Goal: Task Accomplishment & Management: Use online tool/utility

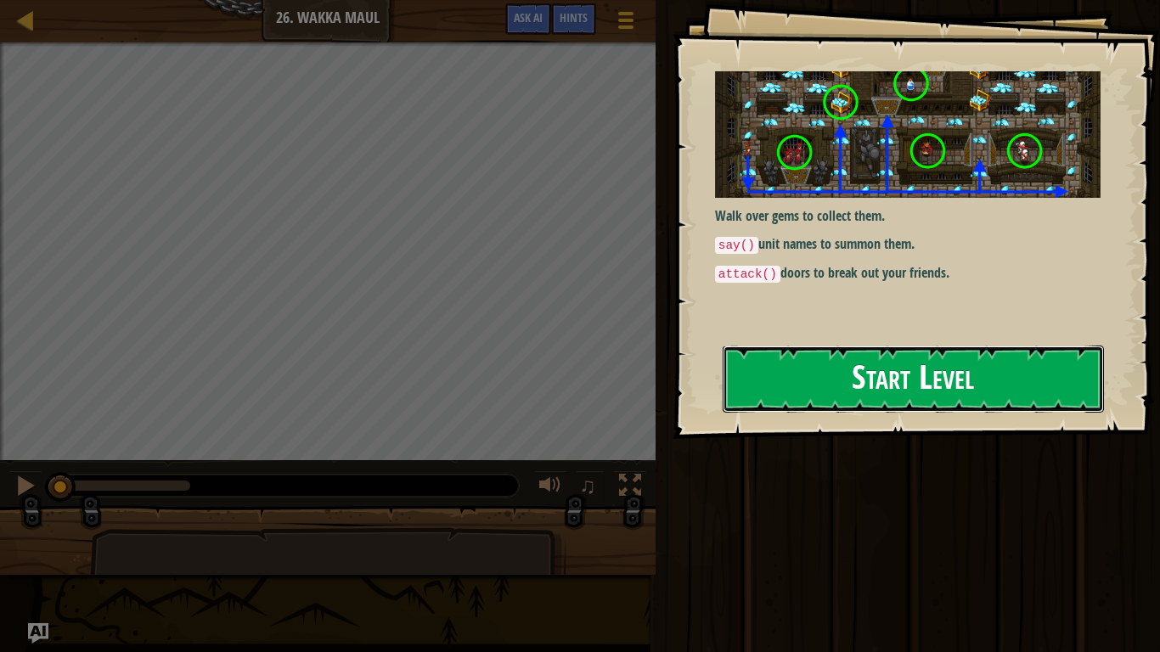
click at [883, 362] on button "Start Level" at bounding box center [912, 378] width 381 height 67
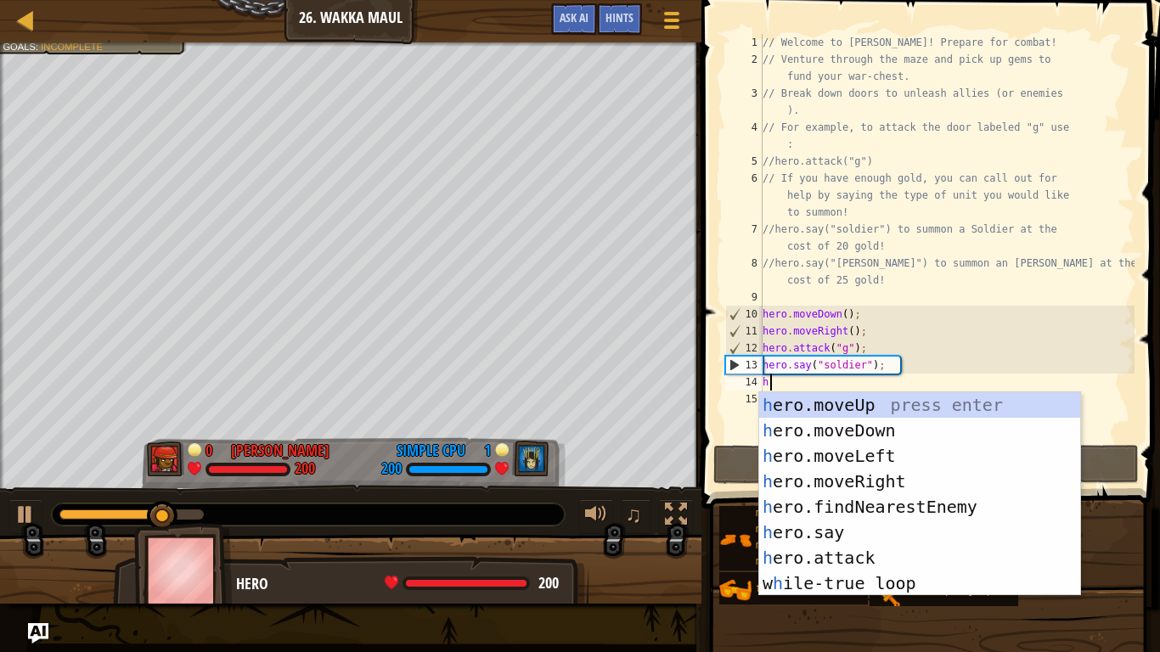
scroll to position [8, 0]
type textarea "he"
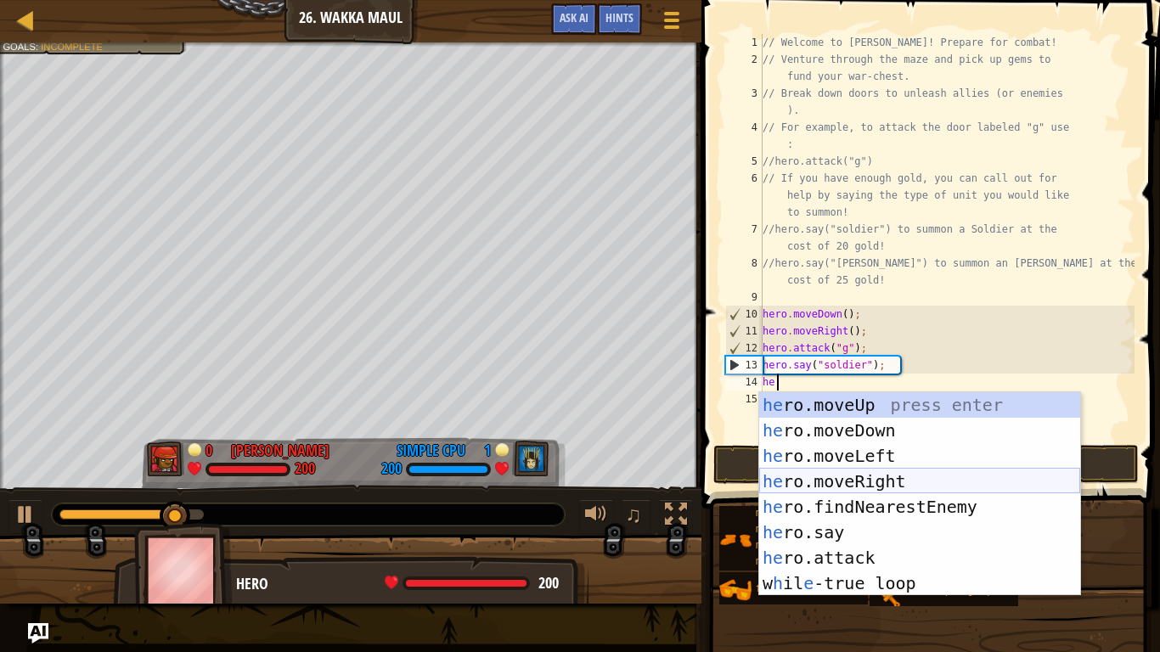
click at [868, 471] on div "he ro.moveUp press enter he ro.moveDown press enter he ro.moveLeft press enter …" at bounding box center [919, 519] width 321 height 255
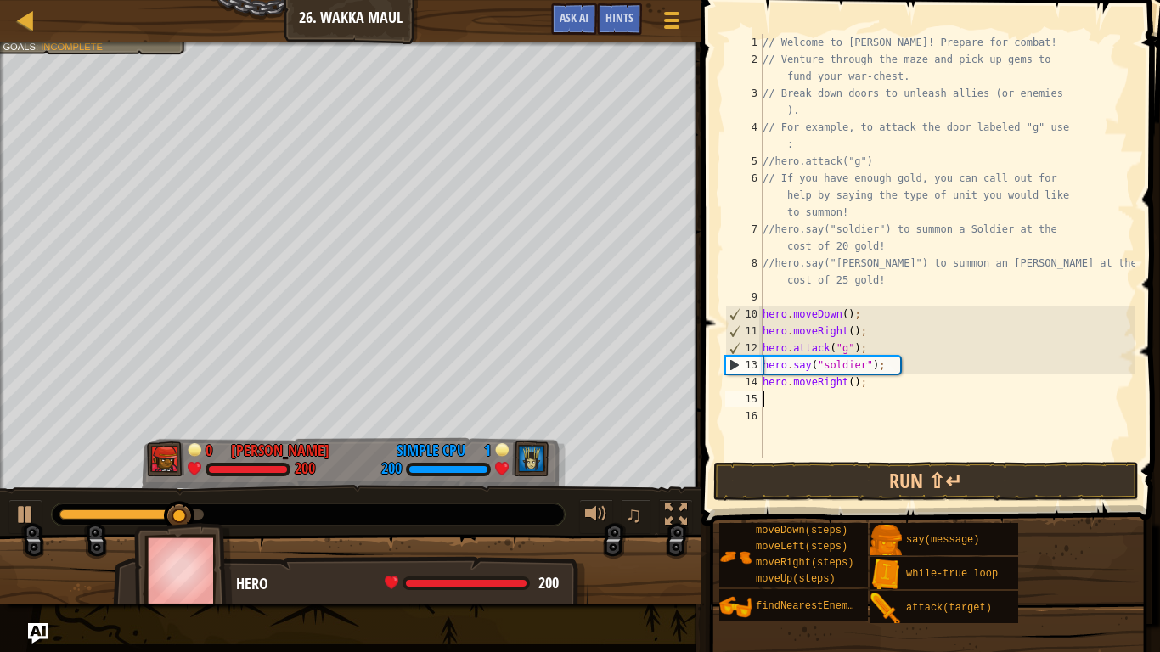
click at [909, 391] on div "// Welcome to [PERSON_NAME]! Prepare for combat! // Venture through the maze an…" at bounding box center [946, 263] width 375 height 458
click at [890, 381] on div "// Welcome to [PERSON_NAME]! Prepare for combat! // Venture through the maze an…" at bounding box center [946, 263] width 375 height 458
type textarea "hero.moveRight(4);"
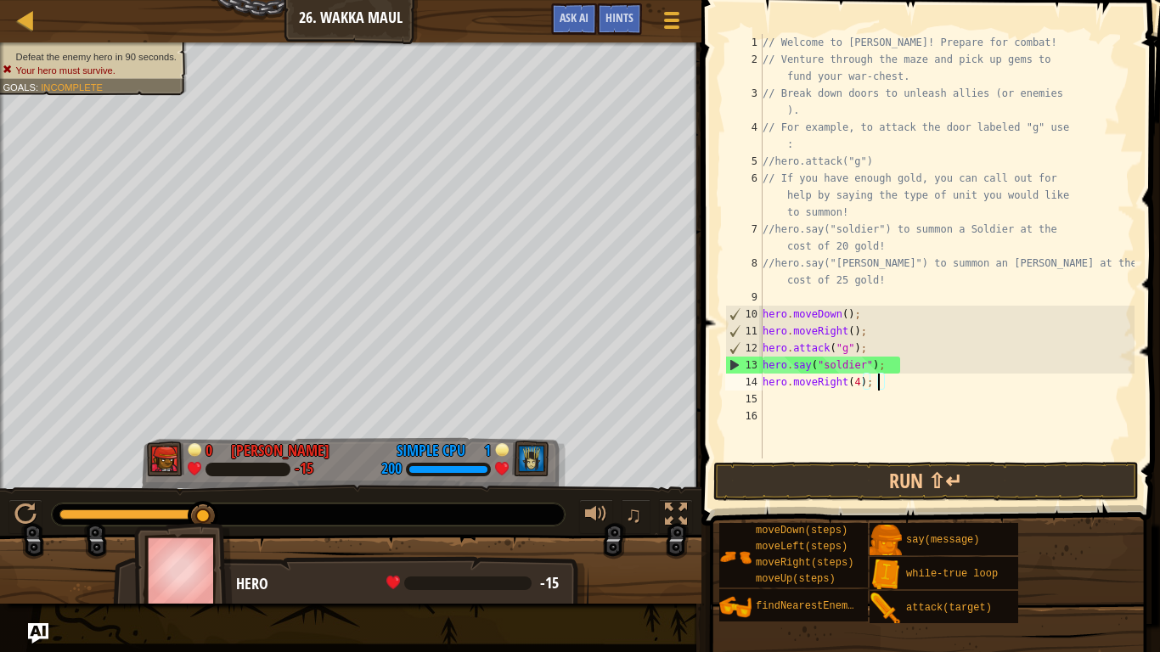
click at [767, 400] on div "// Welcome to [PERSON_NAME]! Prepare for combat! // Venture through the maze an…" at bounding box center [946, 263] width 375 height 458
click at [821, 480] on button "Run ⇧↵" at bounding box center [925, 481] width 425 height 39
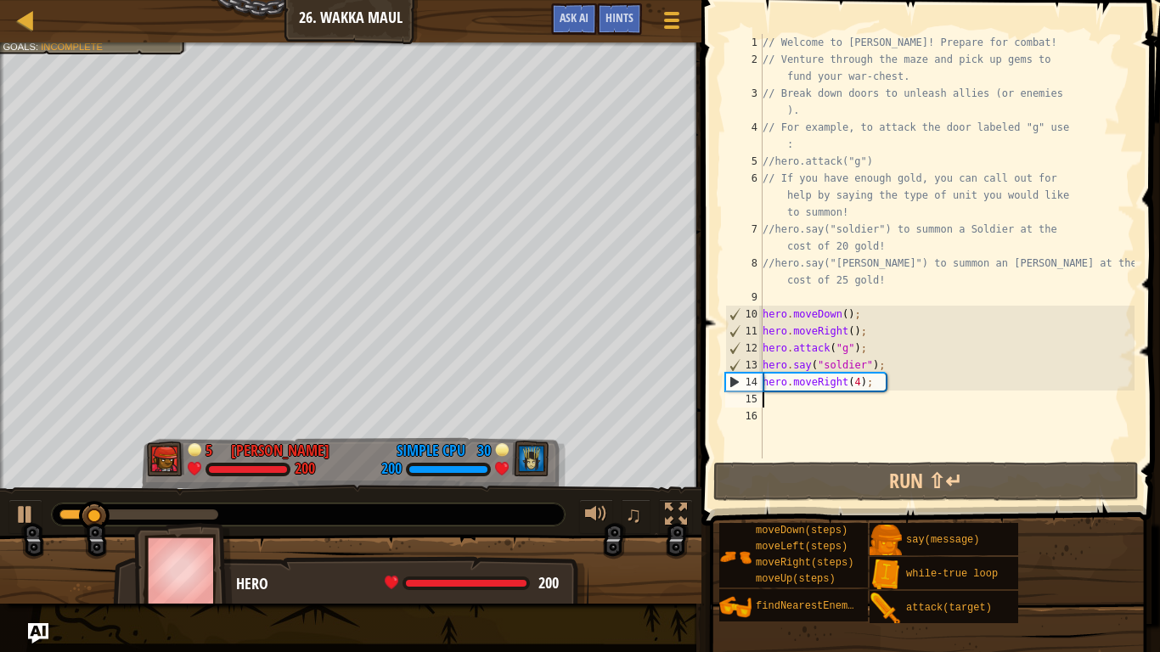
type textarea "he"
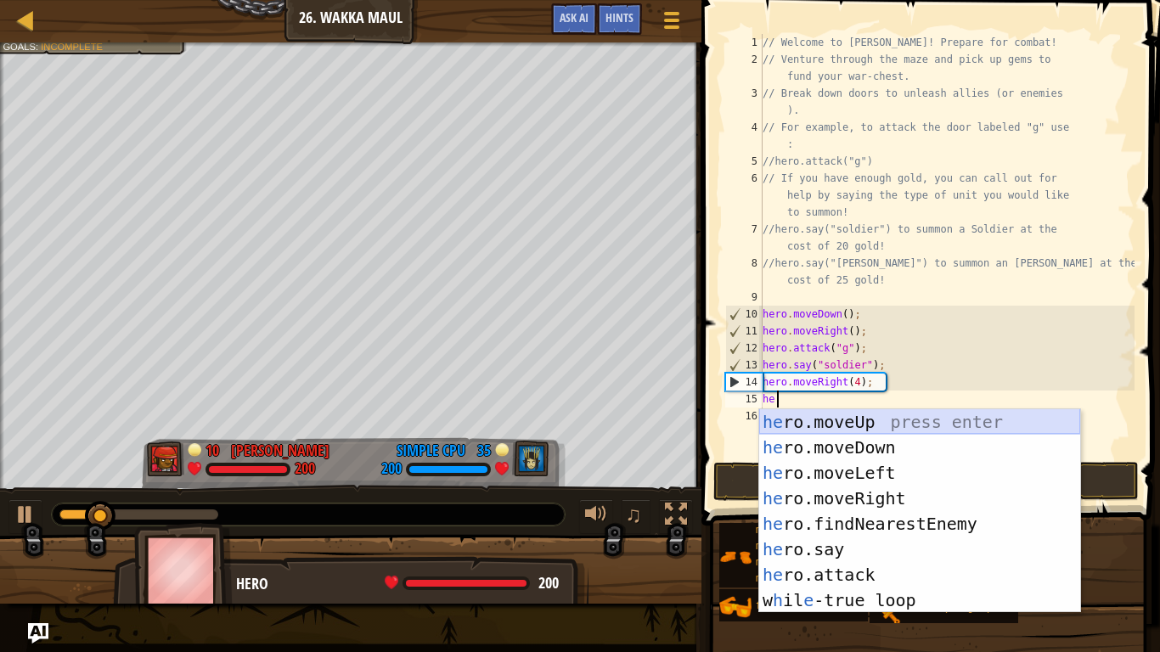
click at [861, 425] on div "he ro.moveUp press enter he ro.moveDown press enter he ro.moveLeft press enter …" at bounding box center [919, 536] width 321 height 255
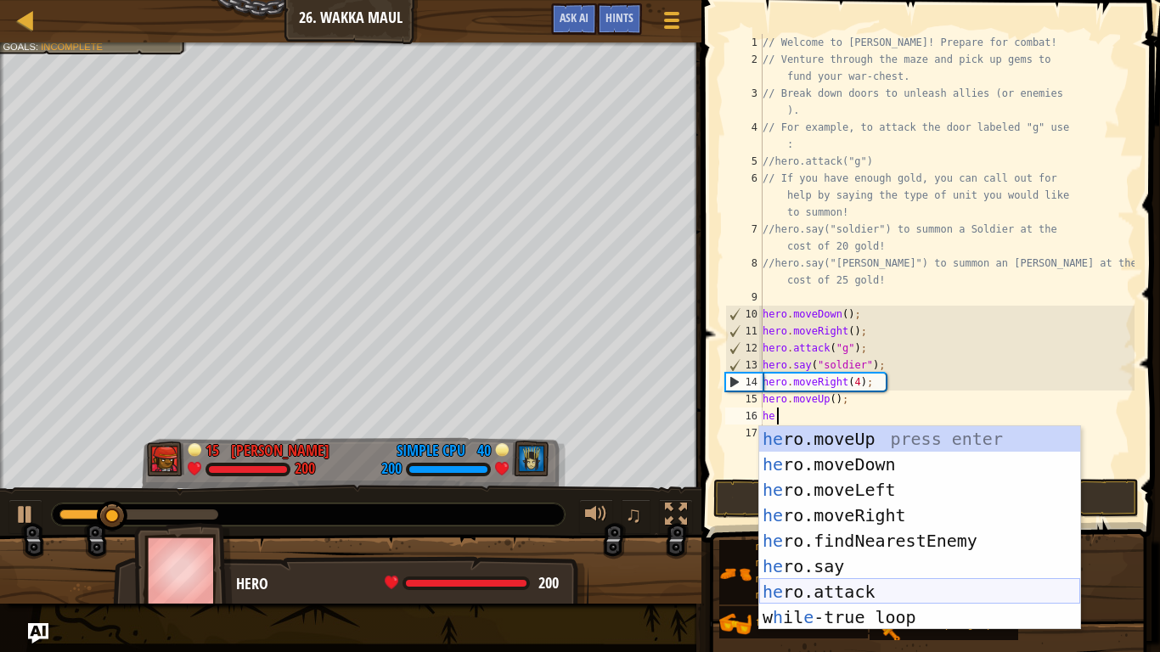
click at [885, 587] on div "he ro.moveUp press enter he ro.moveDown press enter he ro.moveLeft press enter …" at bounding box center [919, 553] width 321 height 255
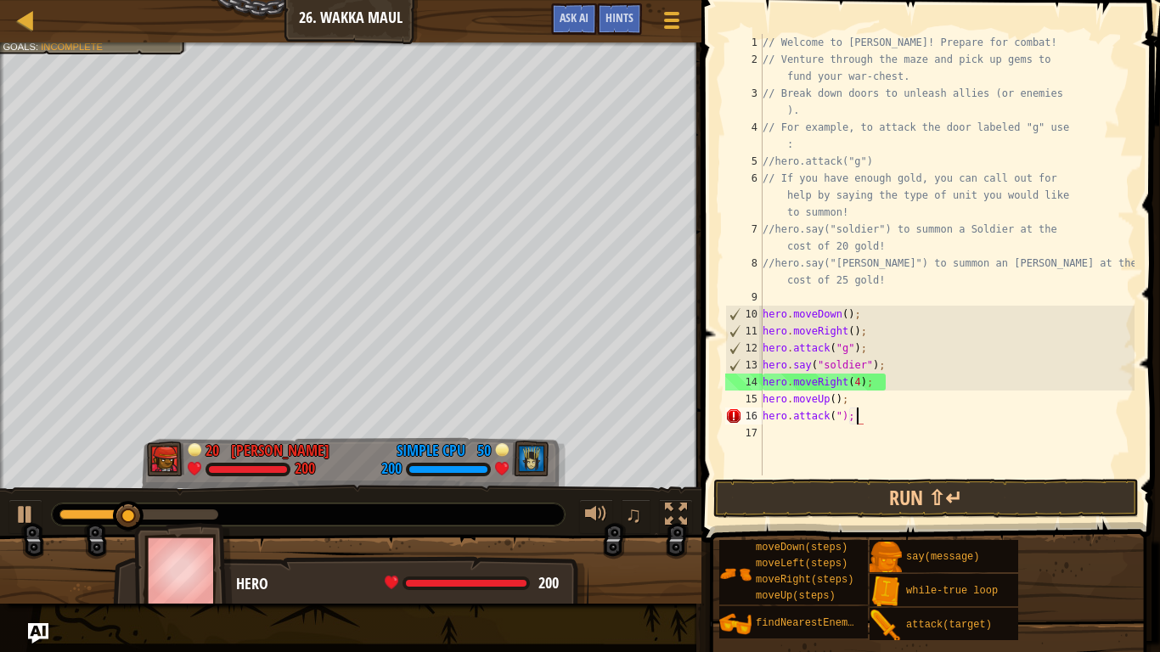
scroll to position [8, 5]
type textarea "hero.attack("h");"
click at [825, 440] on div "// Welcome to [PERSON_NAME]! Prepare for combat! // Venture through the maze an…" at bounding box center [946, 271] width 375 height 475
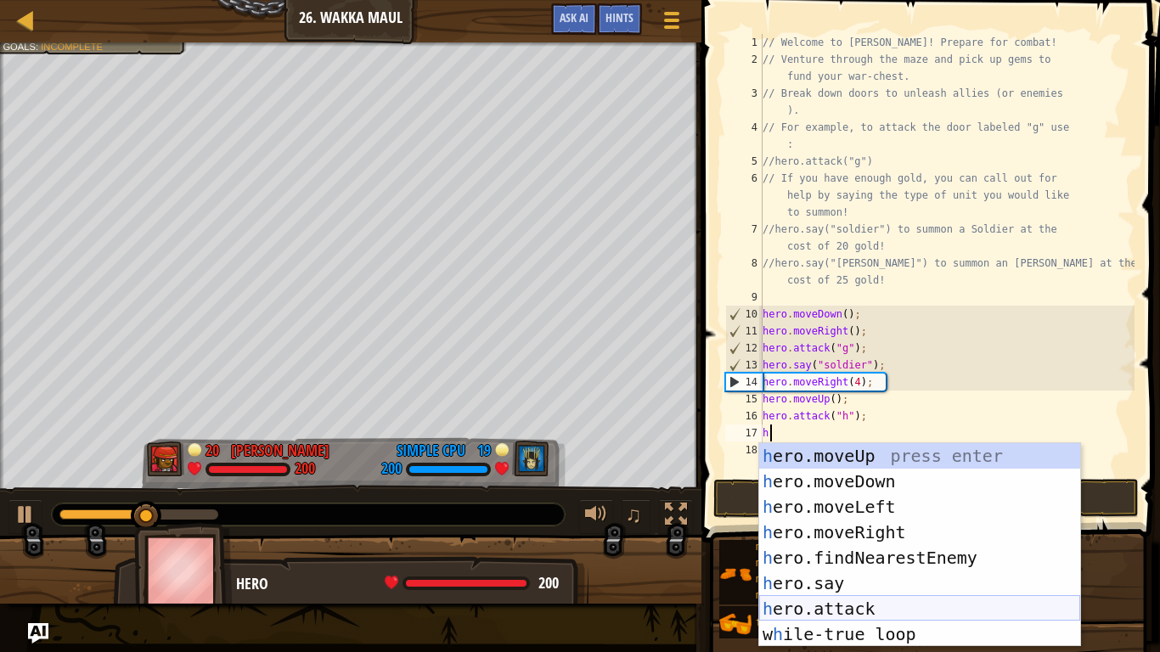
click at [825, 604] on div "h ero.moveUp press enter h ero.moveDown press enter h ero.moveLeft press enter …" at bounding box center [919, 570] width 321 height 255
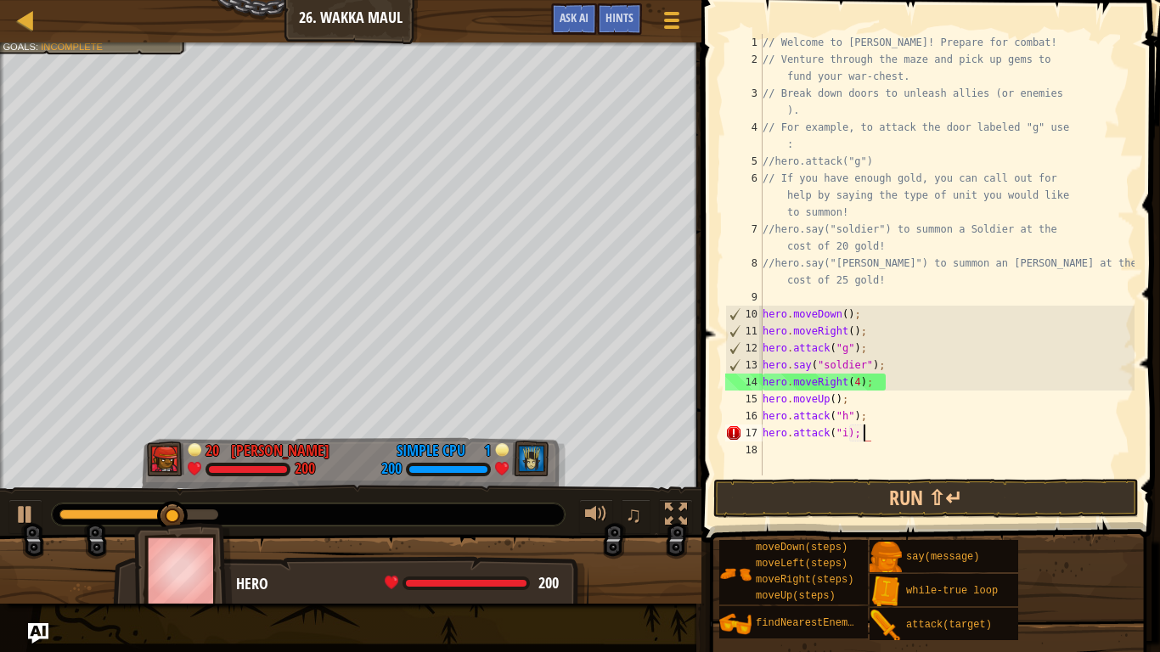
scroll to position [8, 5]
type textarea "hero.attack("i");"
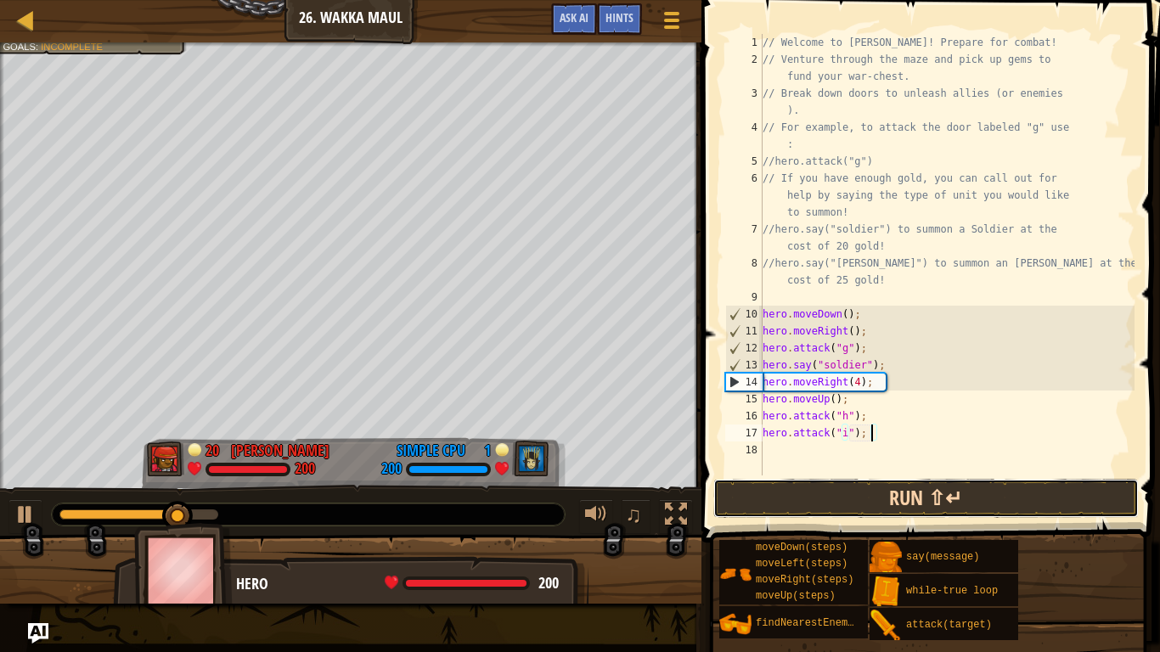
click at [963, 486] on button "Run ⇧↵" at bounding box center [925, 498] width 425 height 39
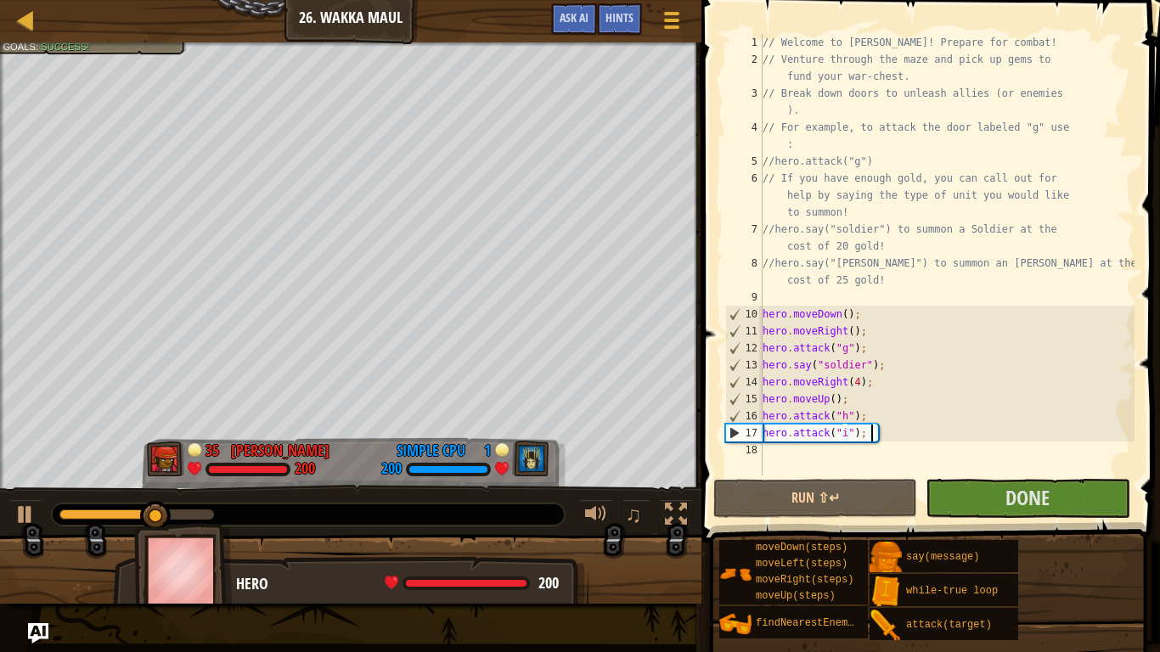
click at [851, 449] on div "// Welcome to [PERSON_NAME]! Prepare for combat! // Venture through the maze an…" at bounding box center [946, 271] width 375 height 475
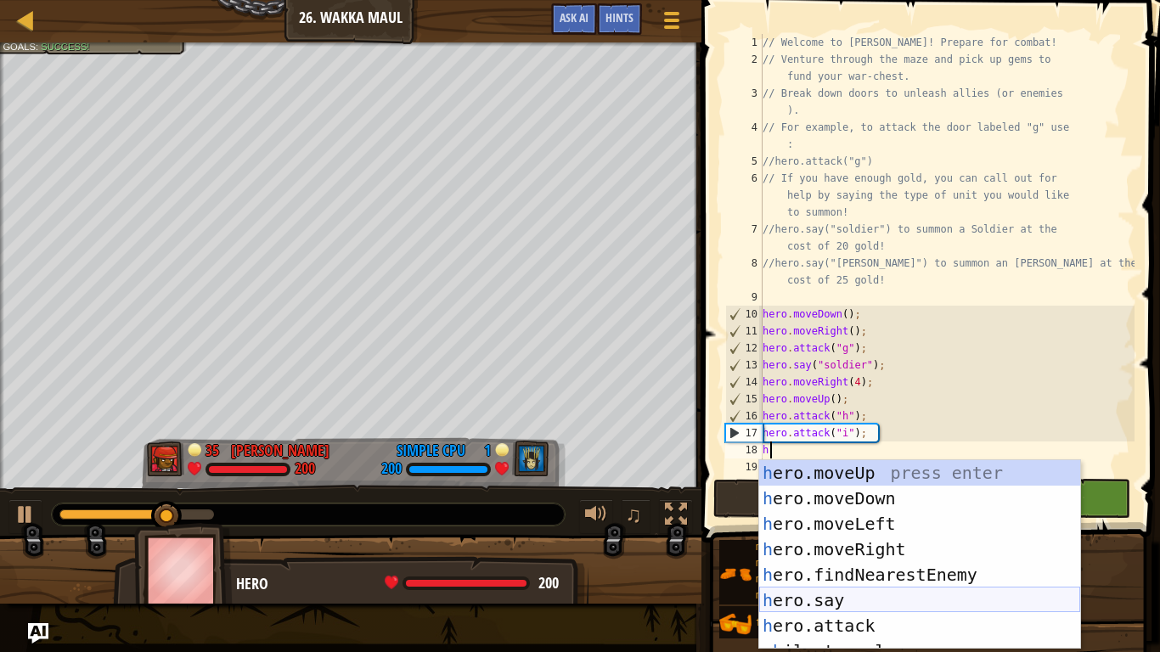
click at [840, 598] on div "h ero.moveUp press enter h ero.moveDown press enter h ero.moveLeft press enter …" at bounding box center [919, 580] width 321 height 240
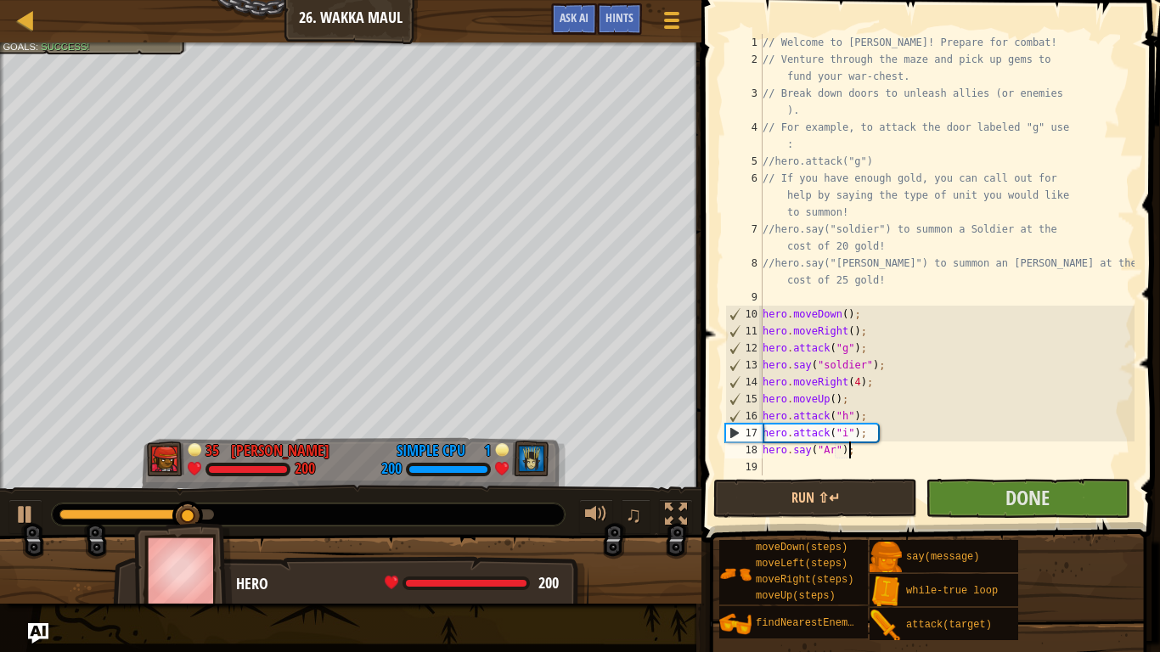
scroll to position [8, 4]
type textarea "hero.say("[PERSON_NAME]");"
click at [832, 465] on div "// Welcome to [PERSON_NAME]! Prepare for combat! // Venture through the maze an…" at bounding box center [946, 271] width 375 height 475
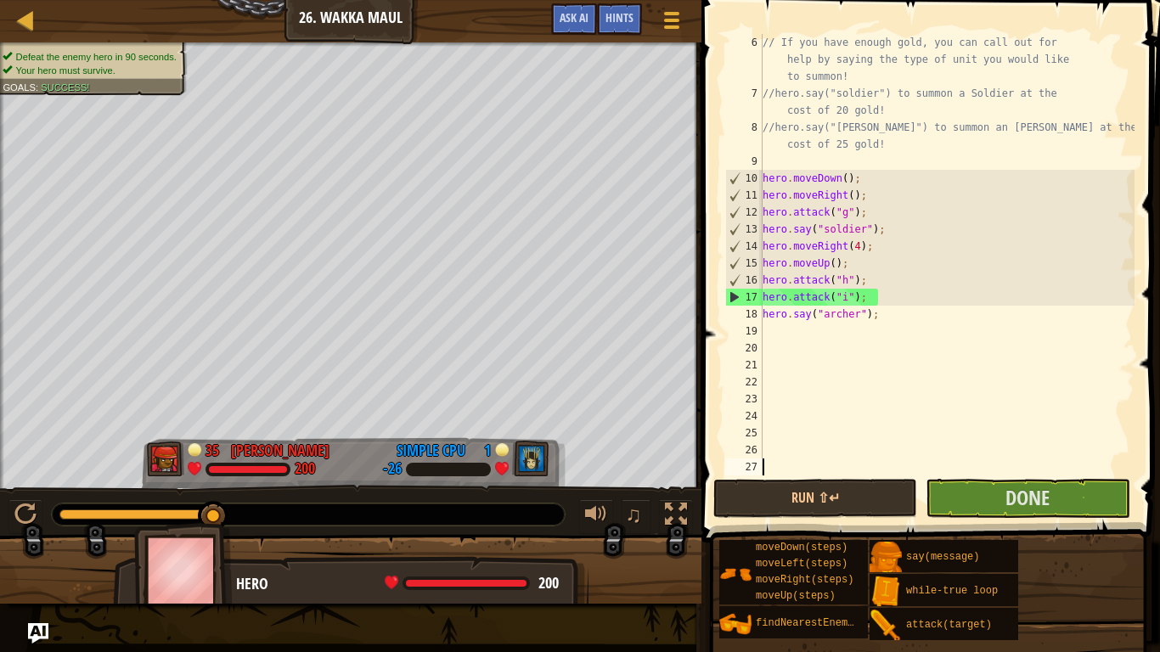
scroll to position [136, 0]
click at [772, 329] on div "// If you have enough gold, you can call out for help by saying the type of uni…" at bounding box center [946, 288] width 375 height 509
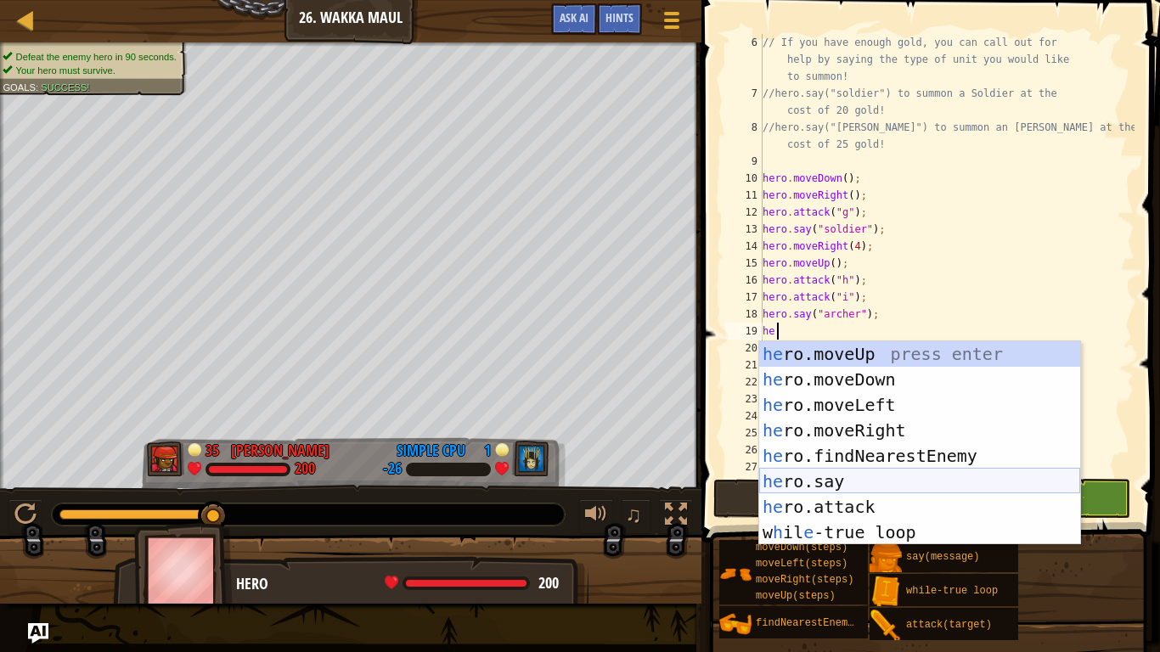
click at [846, 482] on div "he ro.moveUp press enter he ro.moveDown press enter he ro.moveLeft press enter …" at bounding box center [919, 468] width 321 height 255
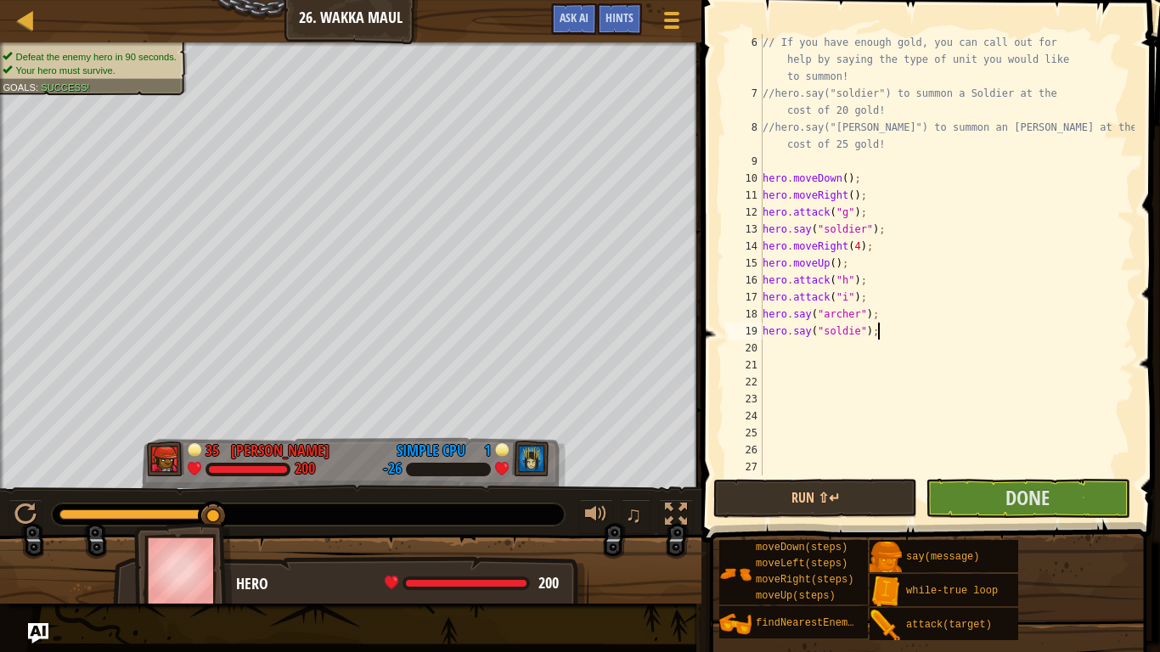
scroll to position [8, 6]
type textarea "hero.say("soldier");"
click at [823, 353] on div "// If you have enough gold, you can call out for help by saying the type of uni…" at bounding box center [946, 288] width 375 height 509
click at [870, 492] on button "Run ⇧↵" at bounding box center [815, 498] width 204 height 39
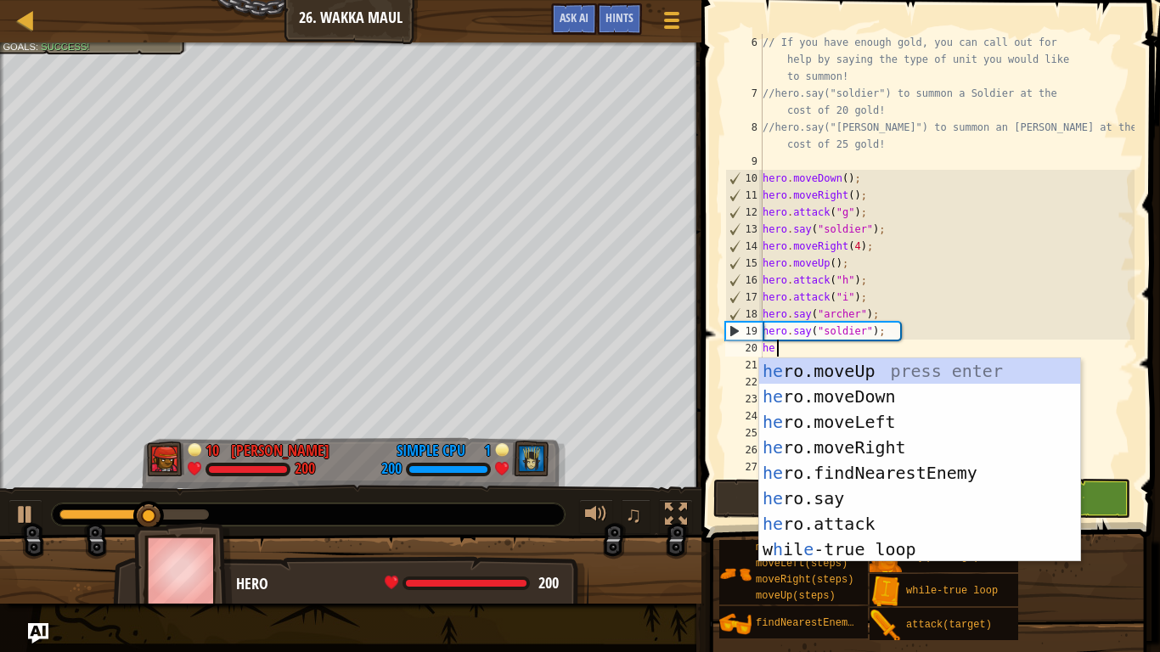
type textarea "h"
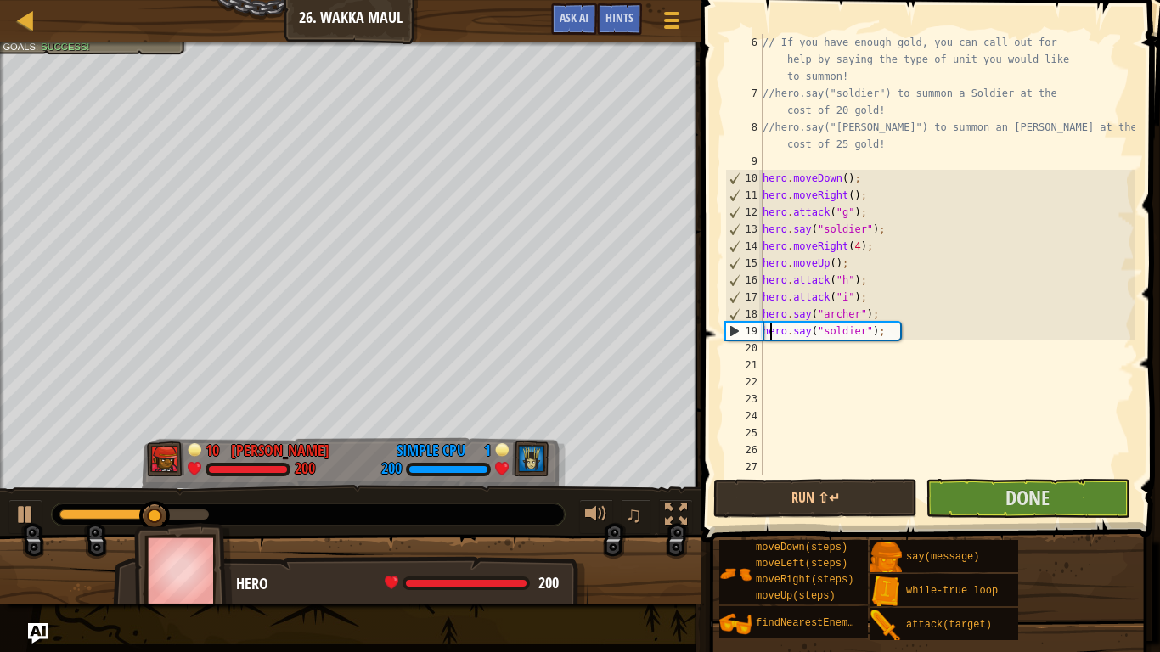
click at [767, 331] on div "// If you have enough gold, you can call out for help by saying the type of uni…" at bounding box center [946, 288] width 375 height 509
type textarea "hero.say("[PERSON_NAME]");"
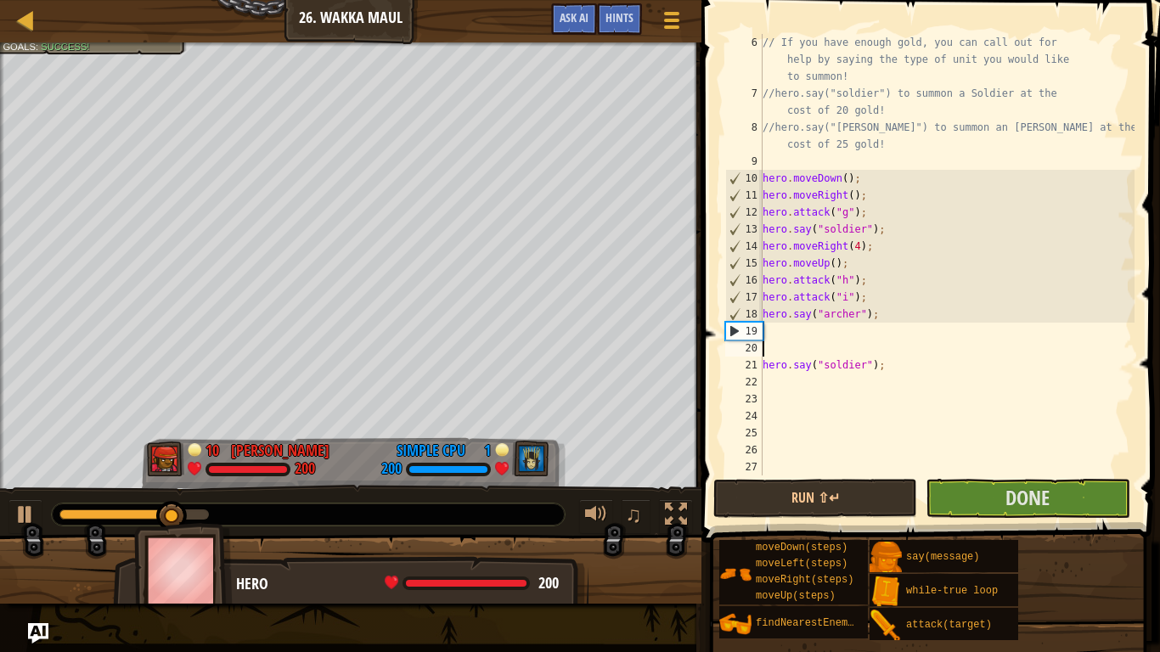
click at [767, 332] on div "// If you have enough gold, you can call out for help by saying the type of uni…" at bounding box center [946, 288] width 375 height 509
type textarea "h"
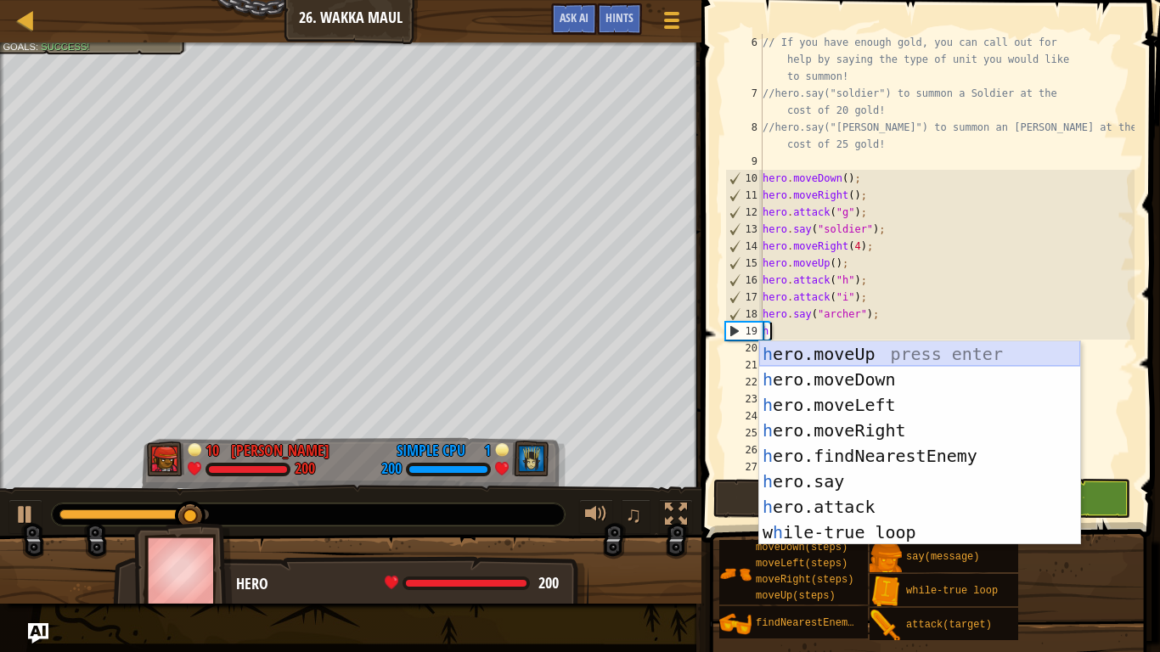
click at [839, 342] on div "h ero.moveUp press enter h ero.moveDown press enter h ero.moveLeft press enter …" at bounding box center [919, 468] width 321 height 255
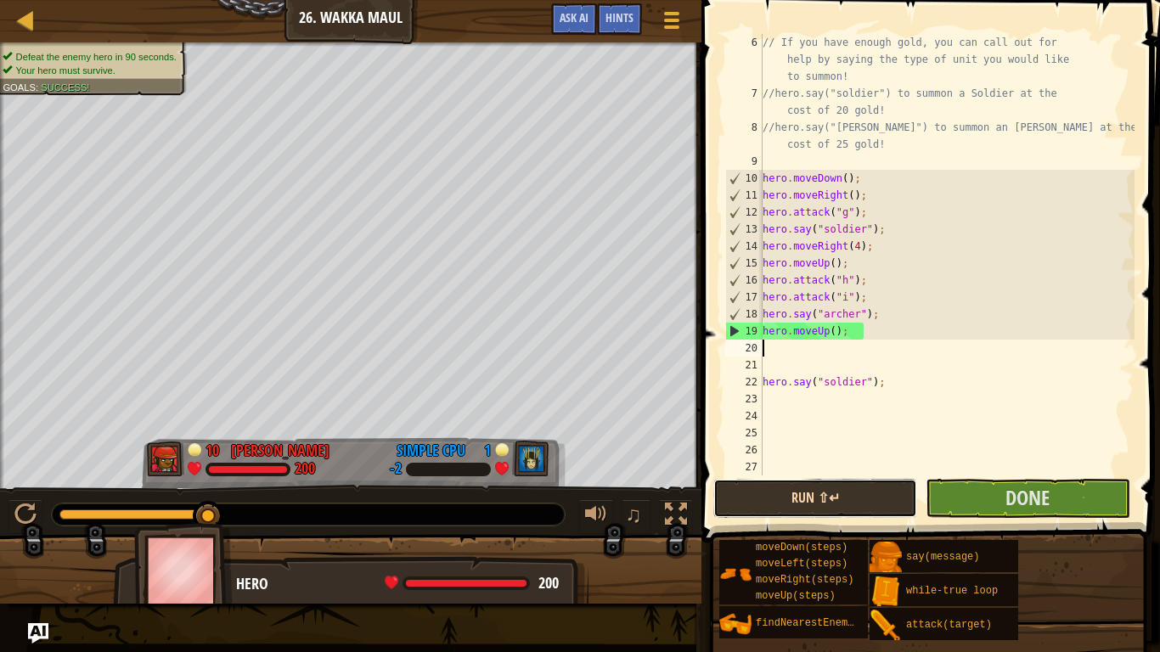
click at [826, 486] on button "Run ⇧↵" at bounding box center [815, 498] width 204 height 39
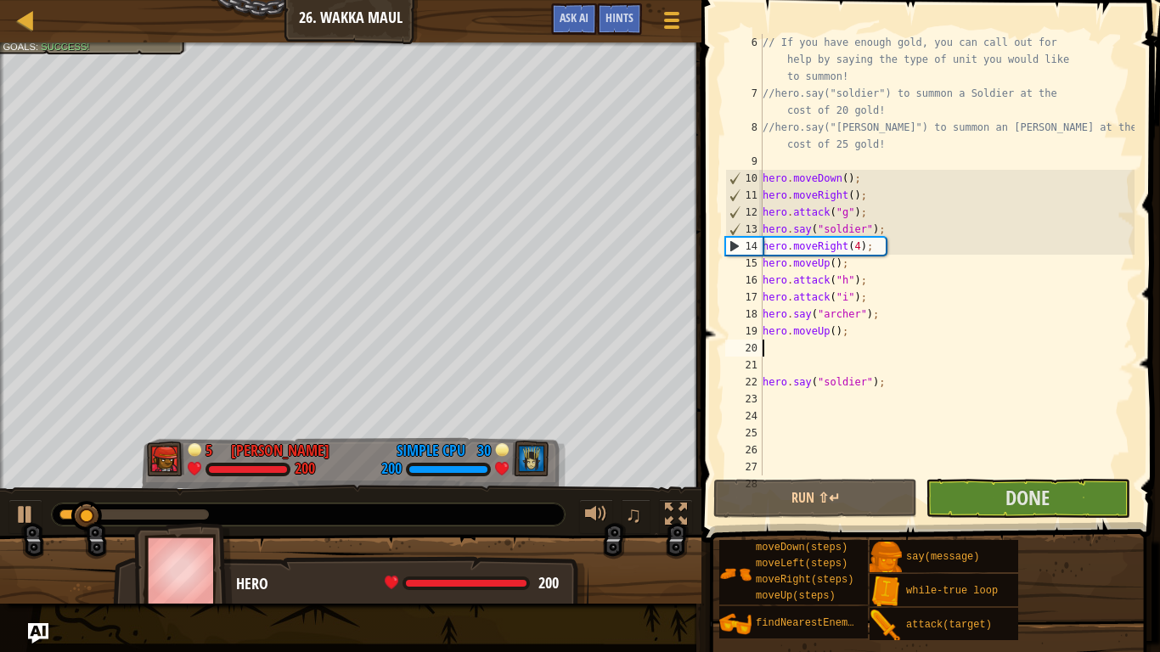
type textarea "h"
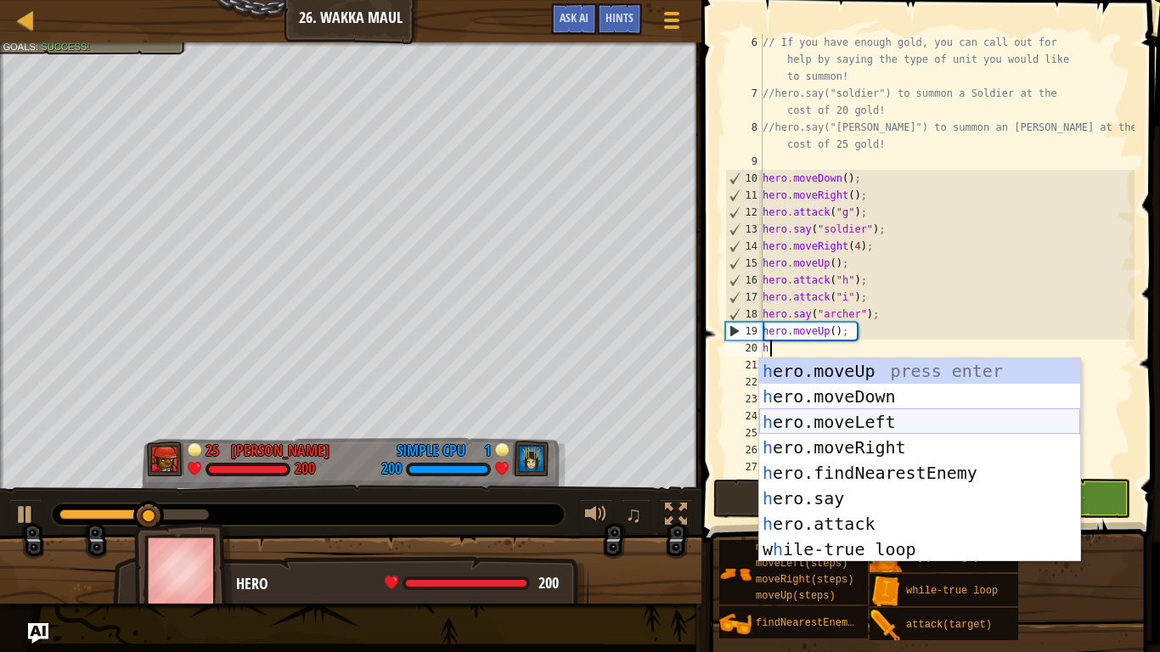
click at [804, 427] on div "h ero.moveUp press enter h ero.moveDown press enter h ero.moveLeft press enter …" at bounding box center [919, 485] width 321 height 255
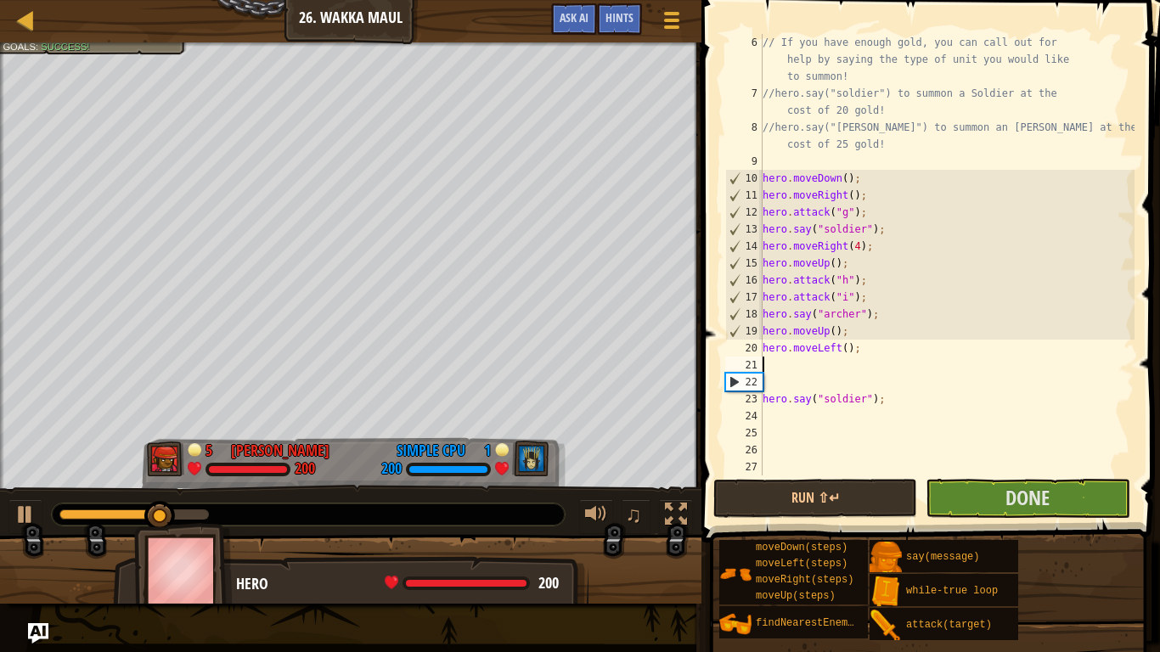
click at [846, 352] on div "// If you have enough gold, you can call out for help by saying the type of uni…" at bounding box center [946, 288] width 375 height 509
type textarea "hero.moveLeft(2);"
click at [784, 383] on div "// If you have enough gold, you can call out for help by saying the type of uni…" at bounding box center [946, 288] width 375 height 509
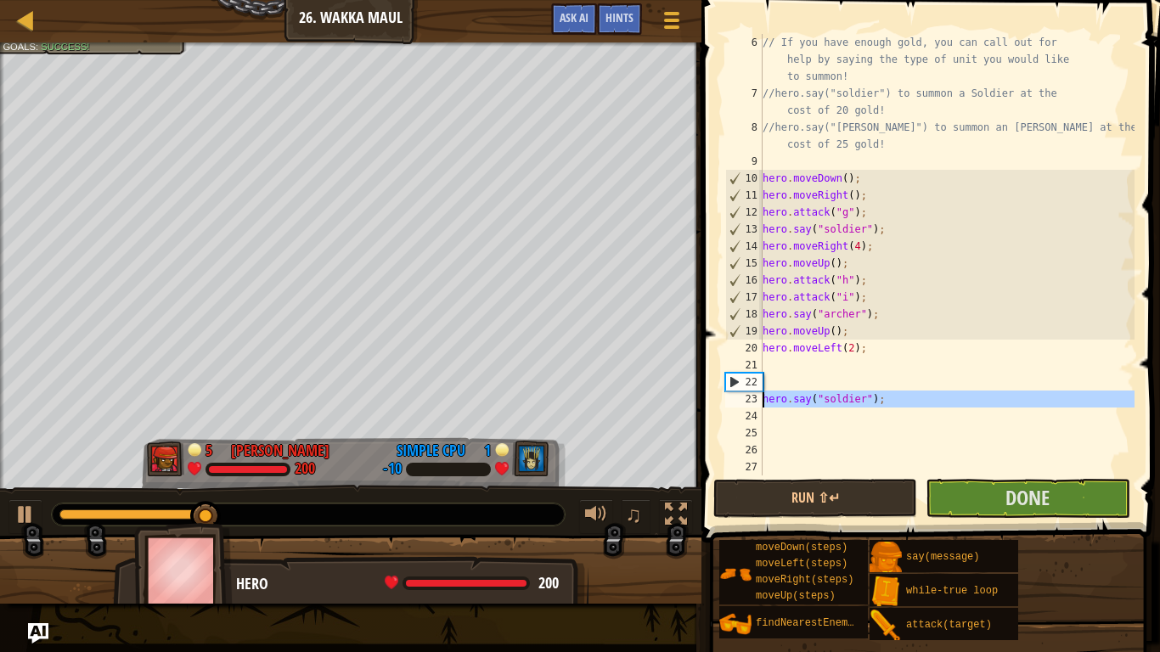
click at [761, 397] on div "23" at bounding box center [743, 398] width 37 height 17
type textarea "hero.say("soldier");"
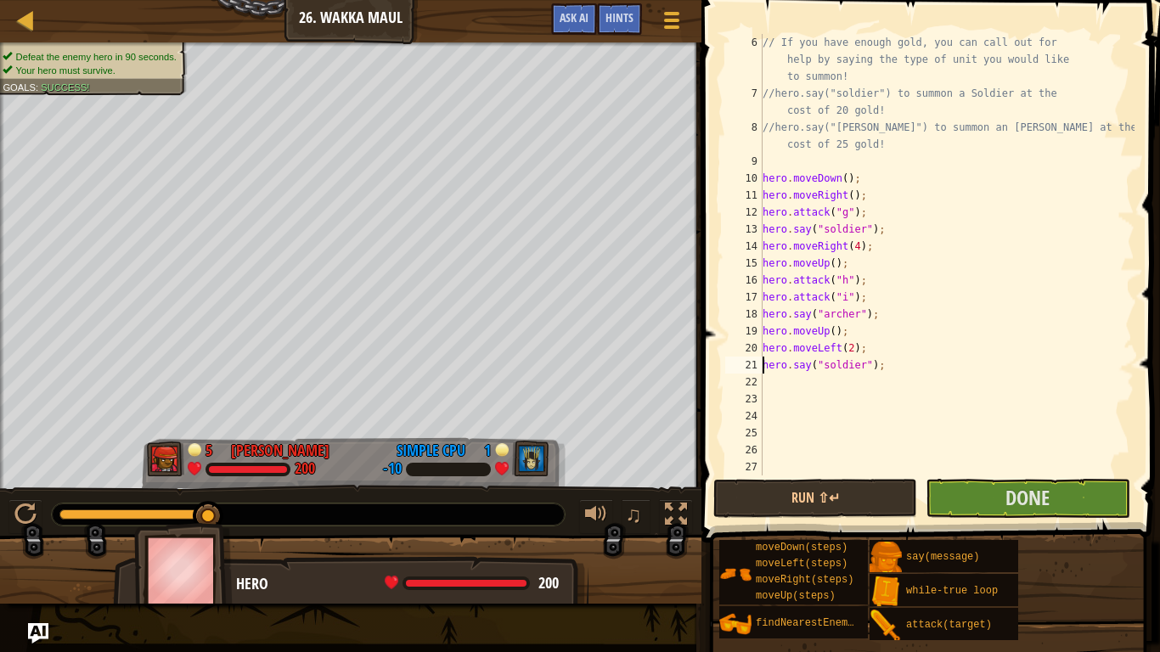
click at [768, 385] on div "// If you have enough gold, you can call out for help by saying the type of uni…" at bounding box center [946, 288] width 375 height 509
click at [832, 497] on button "Run ⇧↵" at bounding box center [815, 498] width 204 height 39
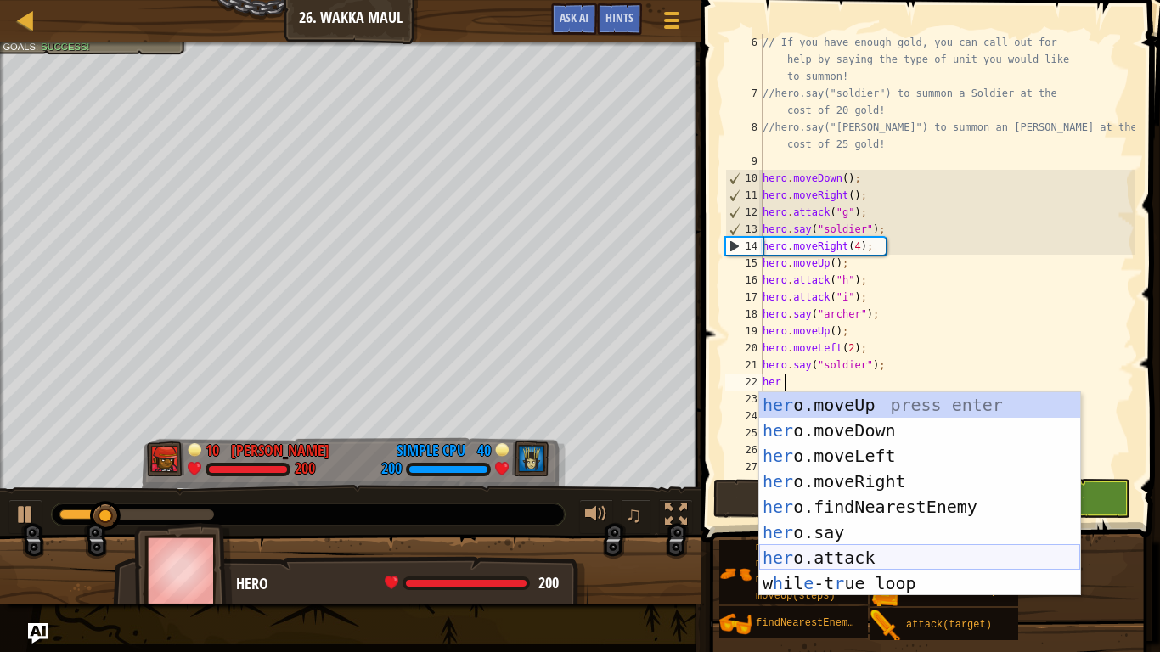
click at [849, 559] on div "her o.moveUp press enter her o.moveDown press enter her o.moveLeft press enter …" at bounding box center [919, 519] width 321 height 255
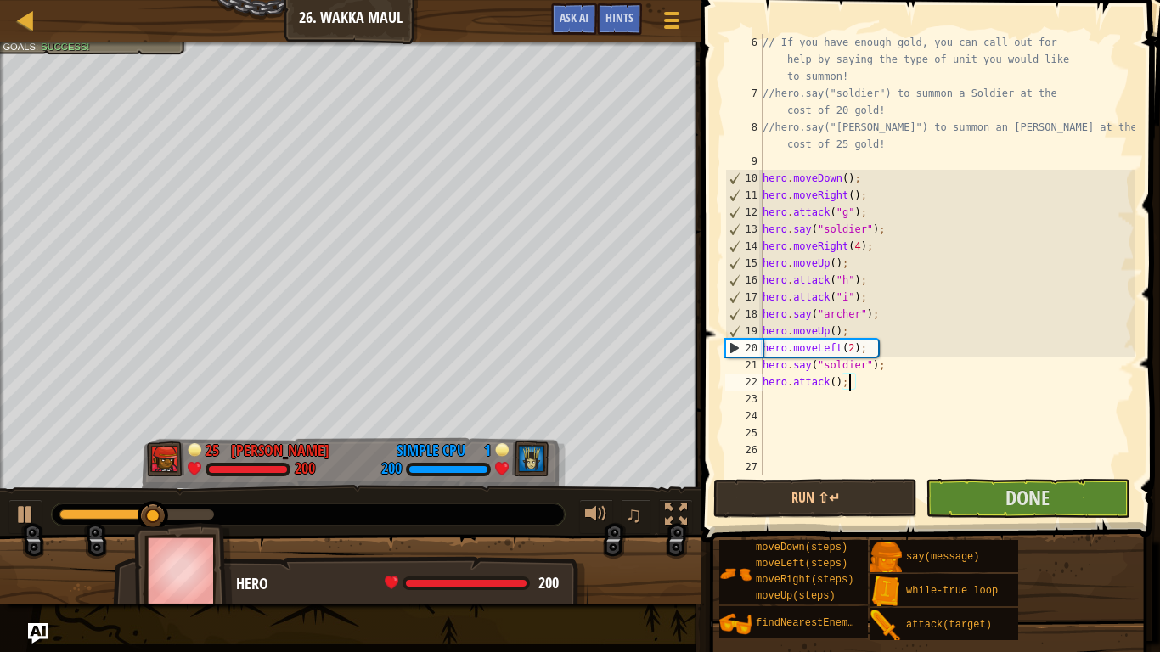
scroll to position [8, 4]
type textarea "hero.attack("f");"
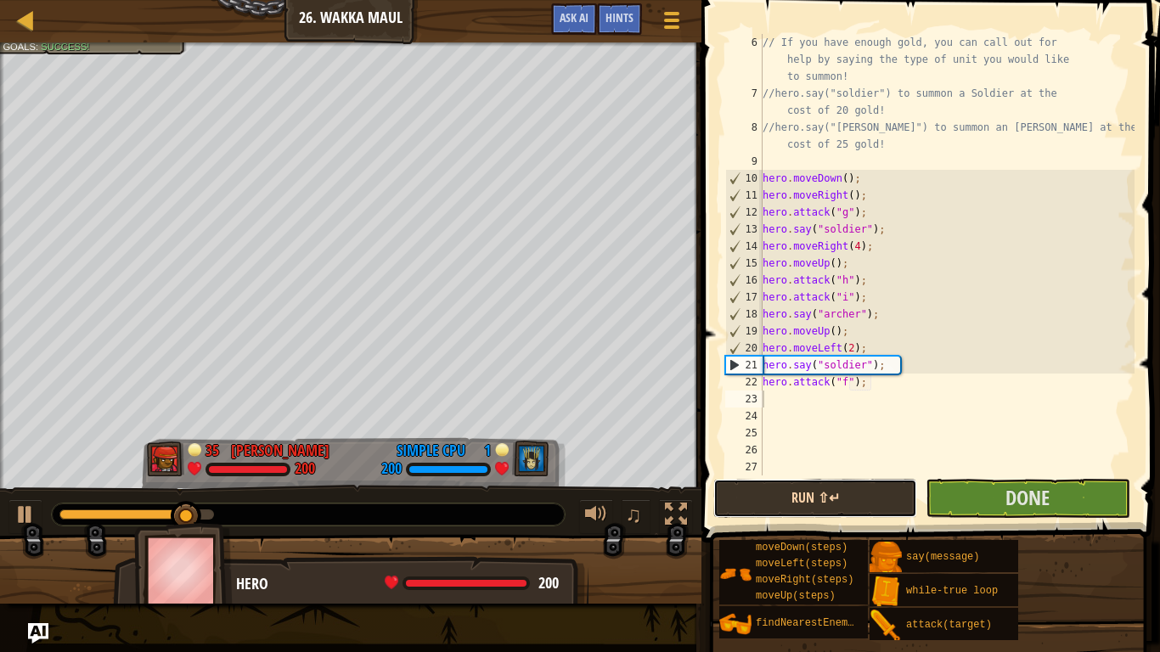
click at [864, 503] on button "Run ⇧↵" at bounding box center [815, 498] width 204 height 39
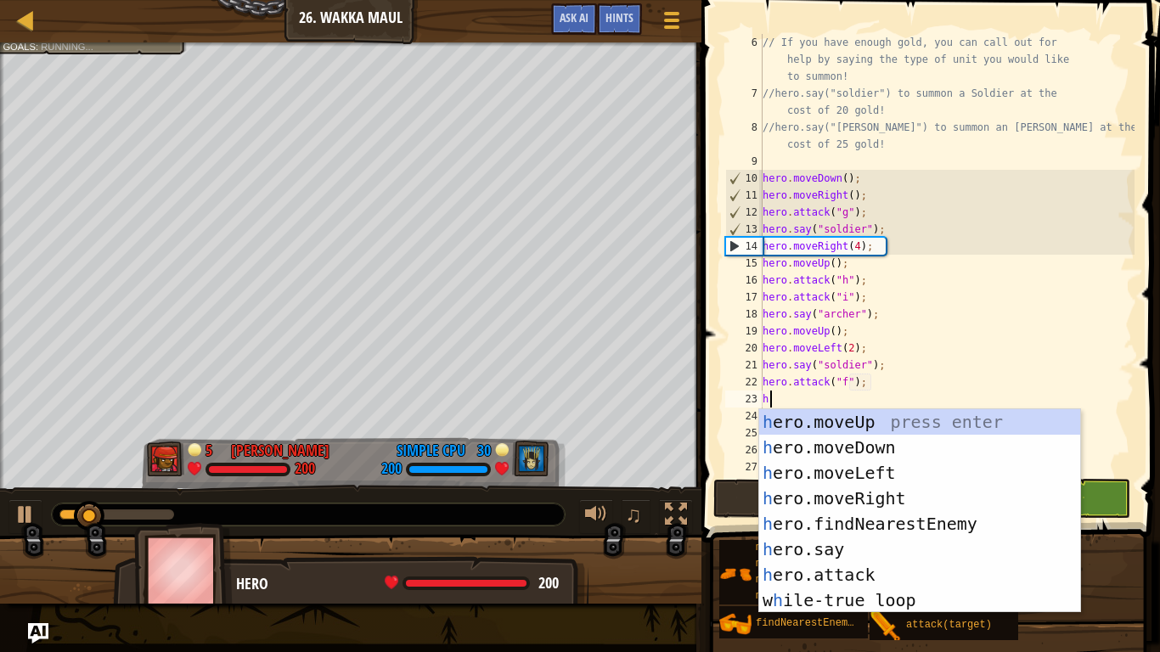
type textarea "her"
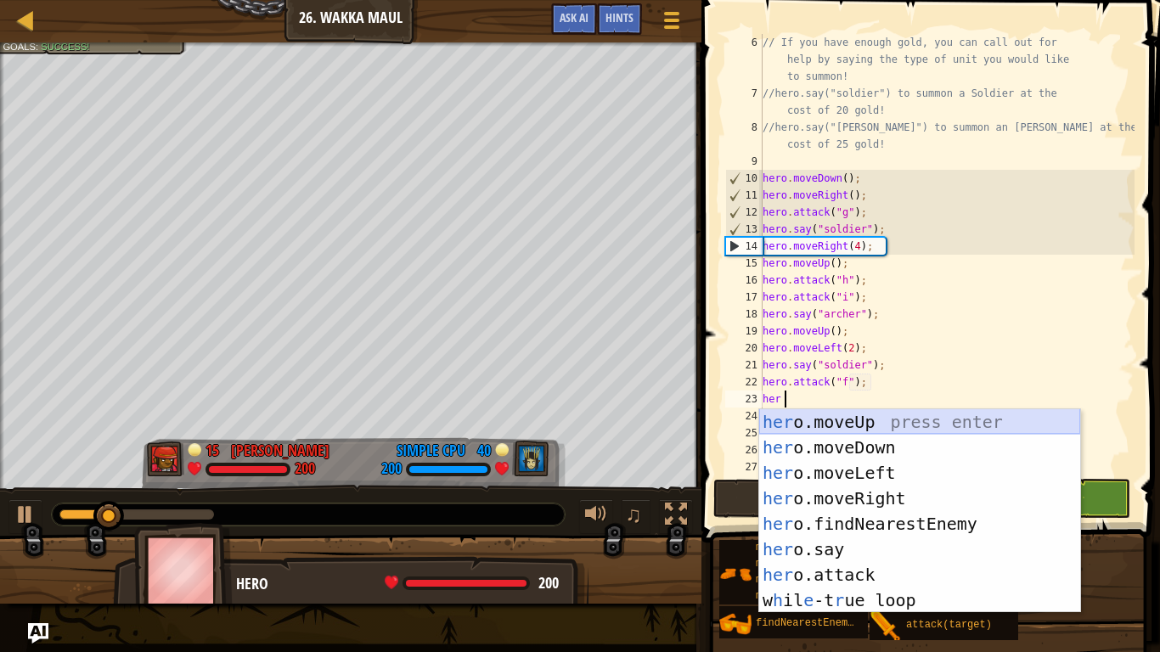
click at [840, 428] on div "her o.moveUp press enter her o.moveDown press enter her o.moveLeft press enter …" at bounding box center [919, 536] width 321 height 255
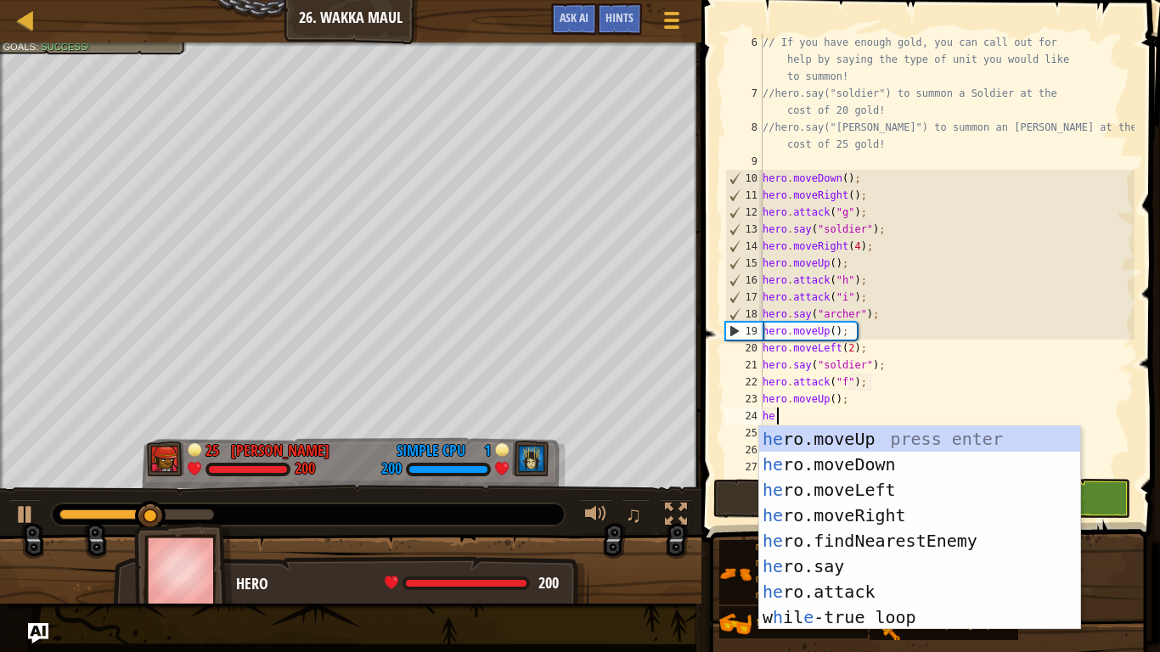
type textarea "her"
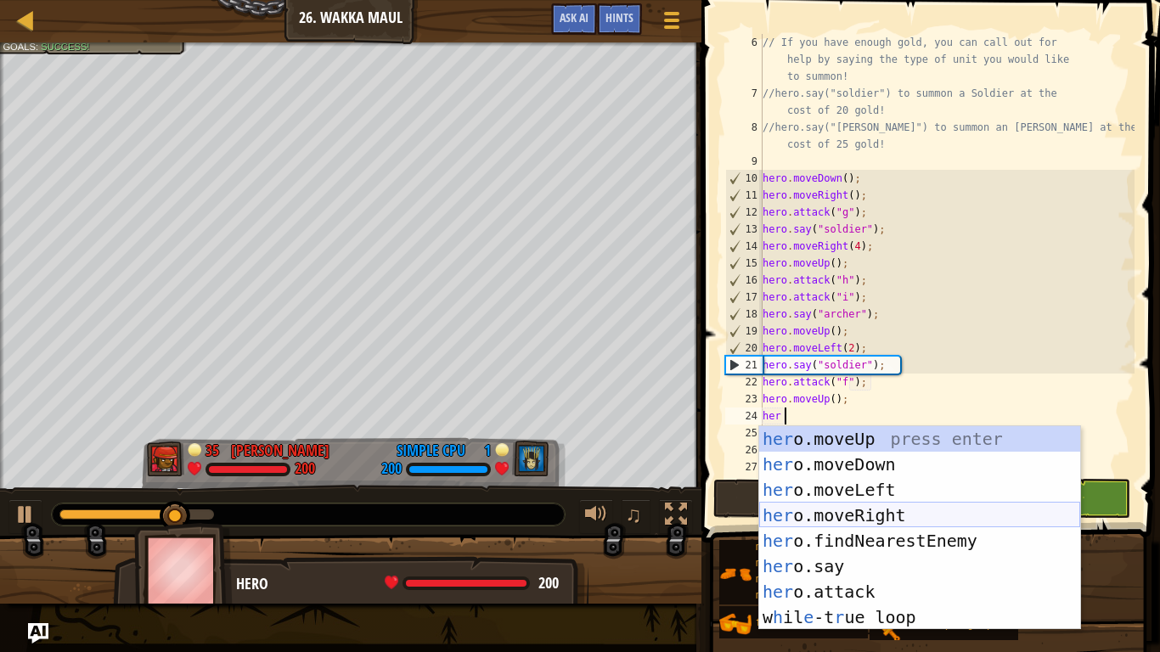
click at [885, 516] on div "her o.moveUp press enter her o.moveDown press enter her o.moveLeft press enter …" at bounding box center [919, 553] width 321 height 255
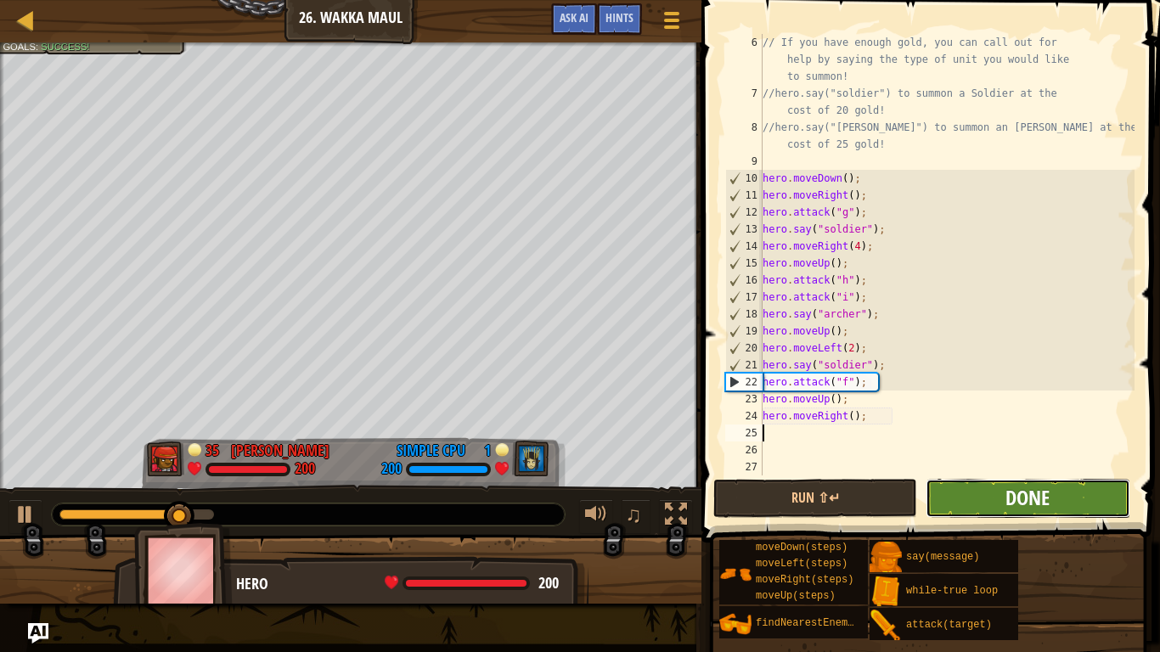
click at [1006, 503] on span "Done" at bounding box center [1027, 497] width 44 height 27
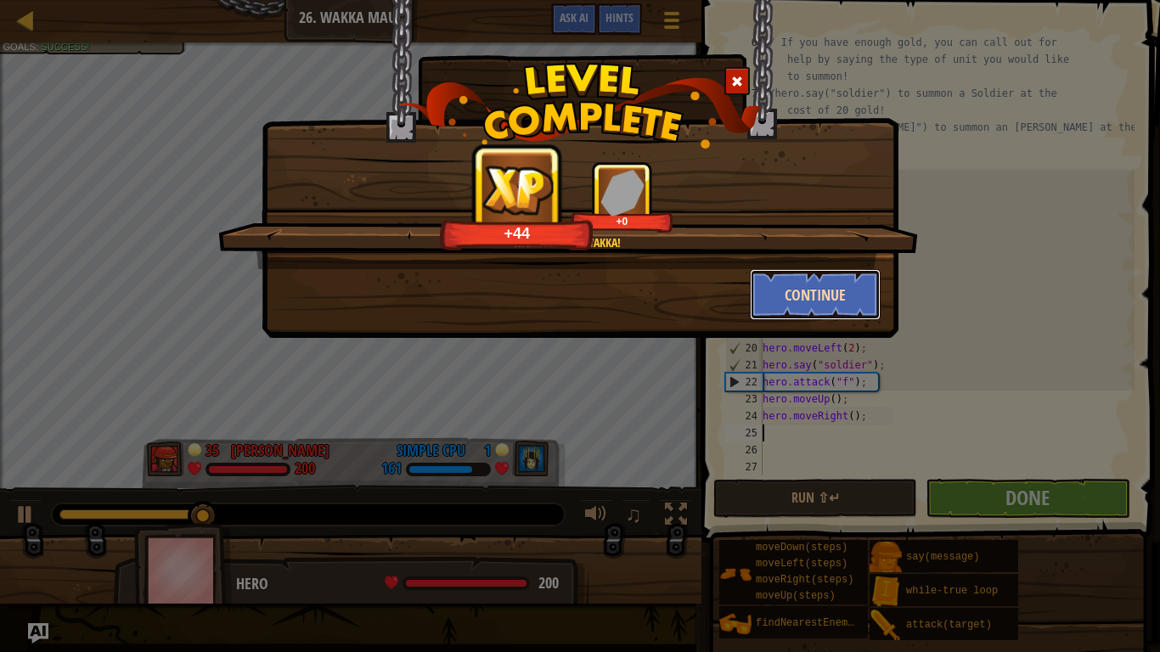
click at [846, 304] on button "Continue" at bounding box center [816, 294] width 132 height 51
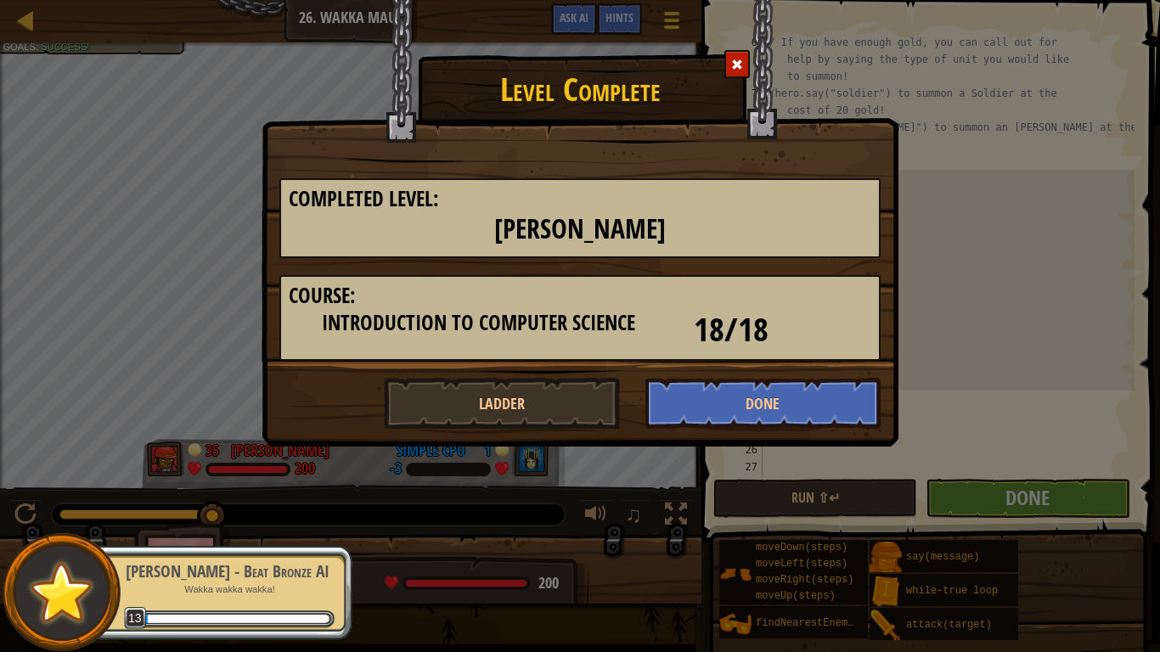
click at [745, 51] on div at bounding box center [736, 64] width 25 height 28
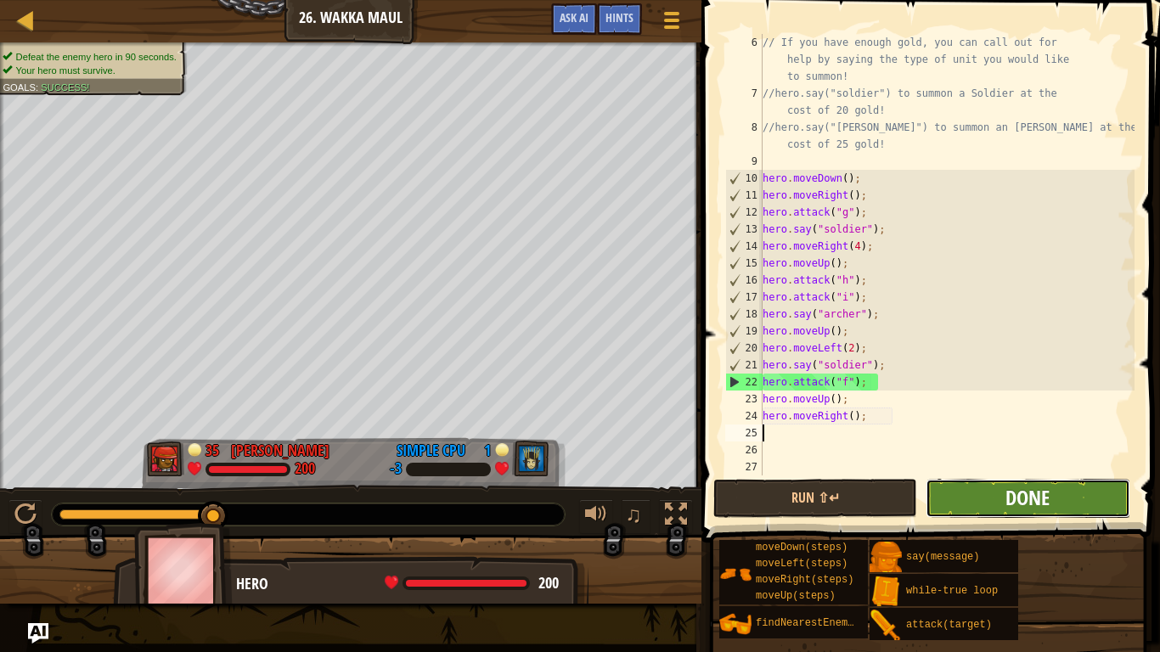
click at [1042, 508] on span "Done" at bounding box center [1027, 497] width 44 height 27
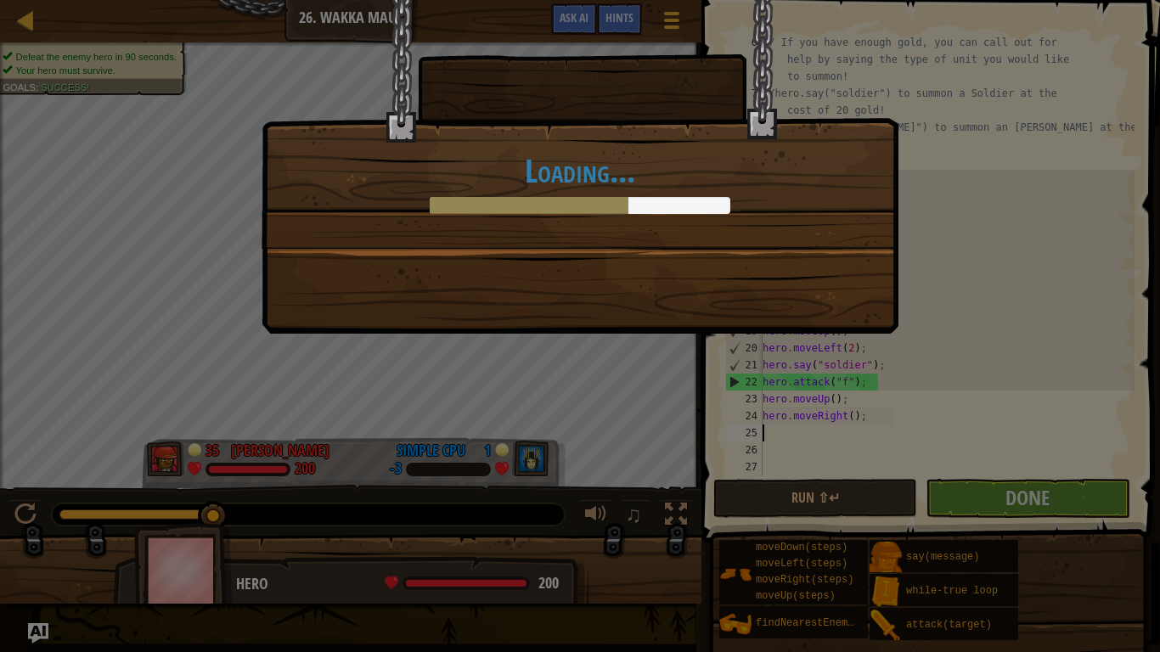
click at [832, 44] on div "Loading..." at bounding box center [579, 124] width 635 height 248
click at [832, 233] on div "Loading..." at bounding box center [579, 124] width 635 height 248
click at [832, 503] on div "Loading..." at bounding box center [580, 326] width 1160 height 652
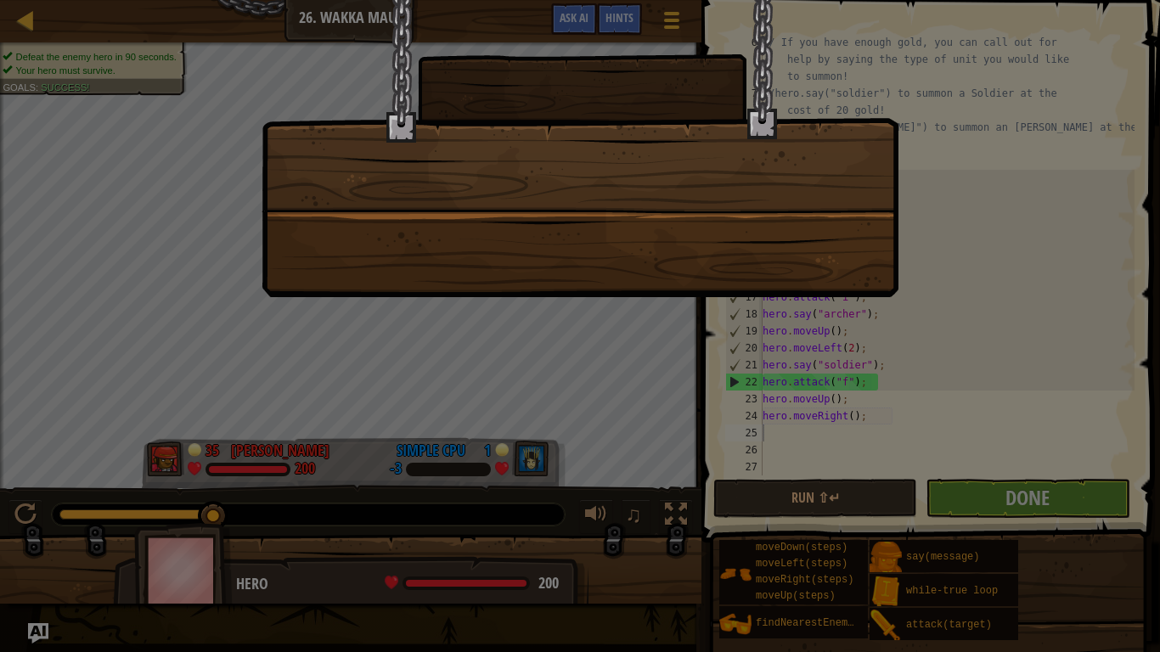
click at [832, 399] on div at bounding box center [580, 326] width 1160 height 652
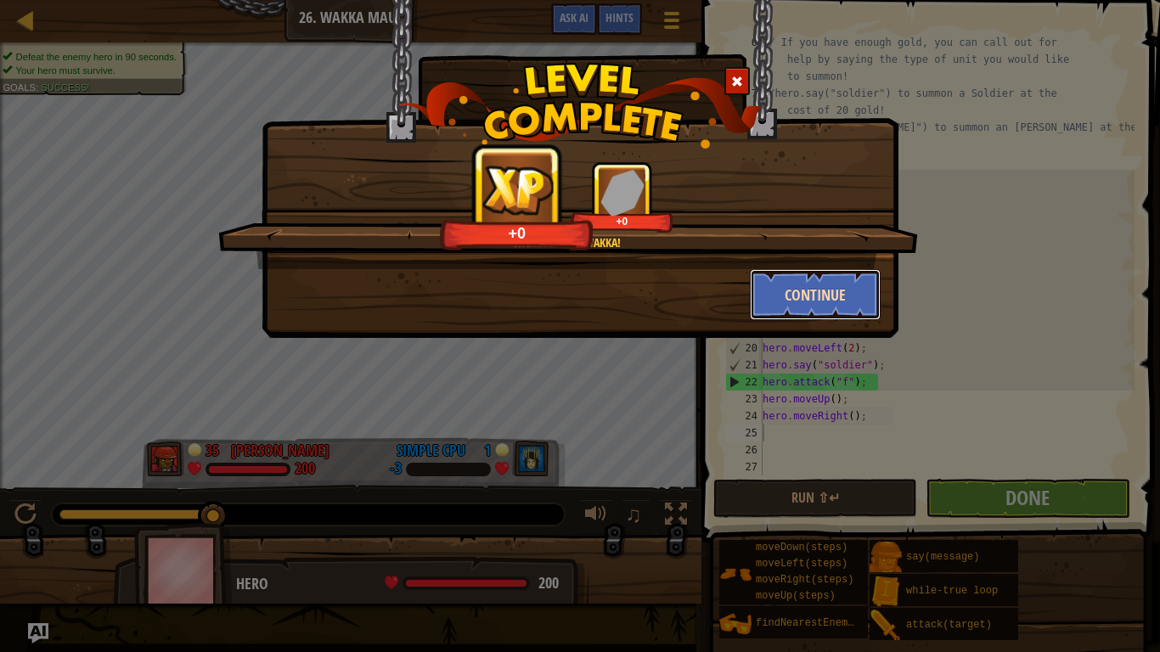
click at [829, 290] on button "Continue" at bounding box center [816, 294] width 132 height 51
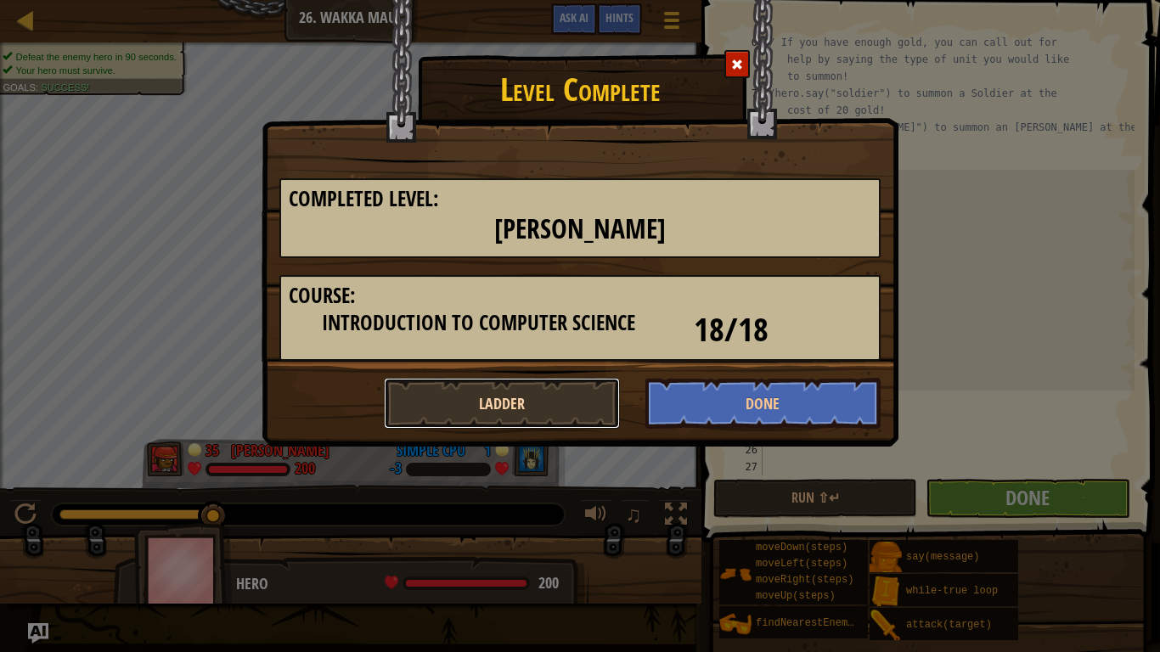
click at [565, 396] on button "Ladder" at bounding box center [502, 403] width 236 height 51
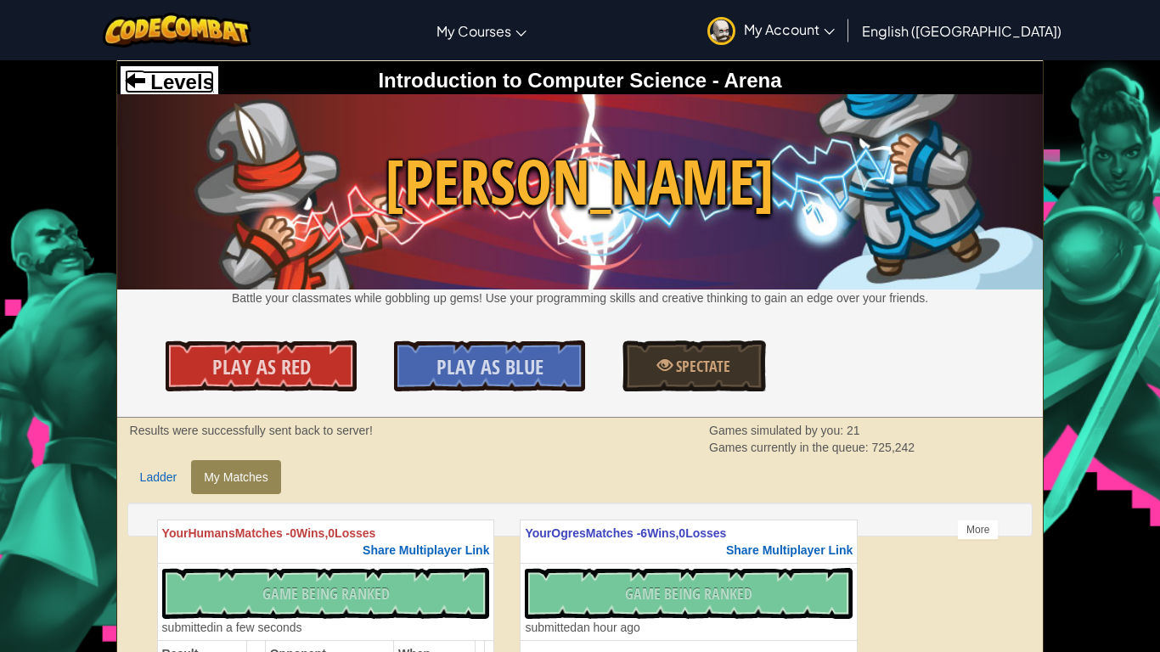
click at [137, 93] on link "Levels" at bounding box center [169, 81] width 89 height 23
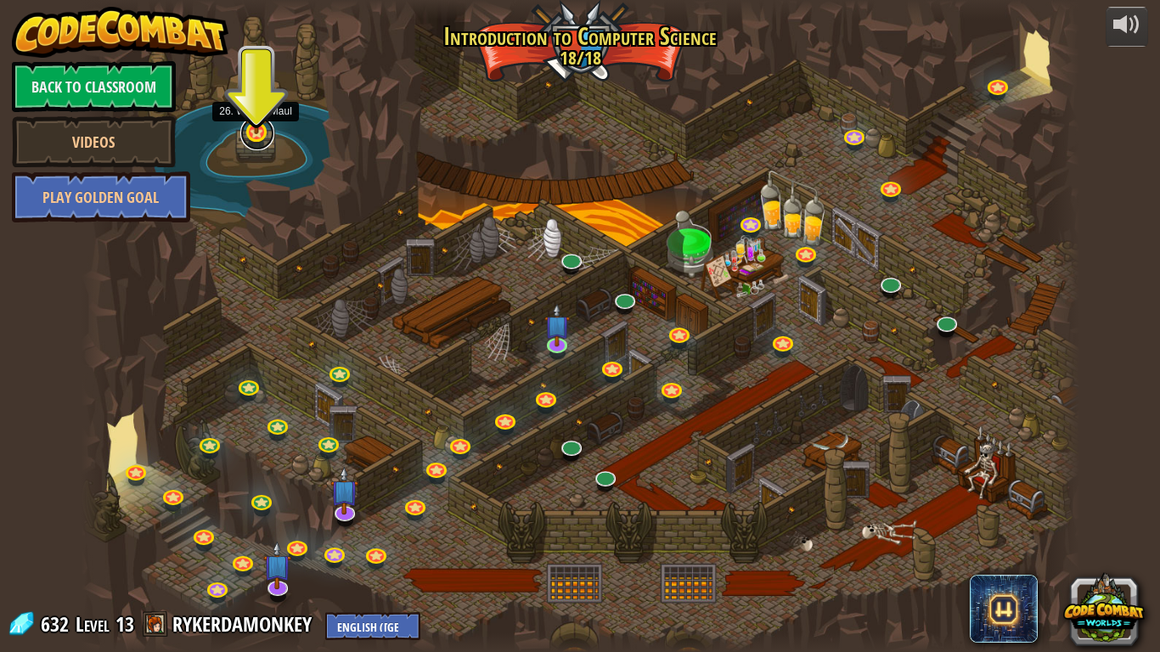
click at [254, 133] on link at bounding box center [257, 133] width 34 height 34
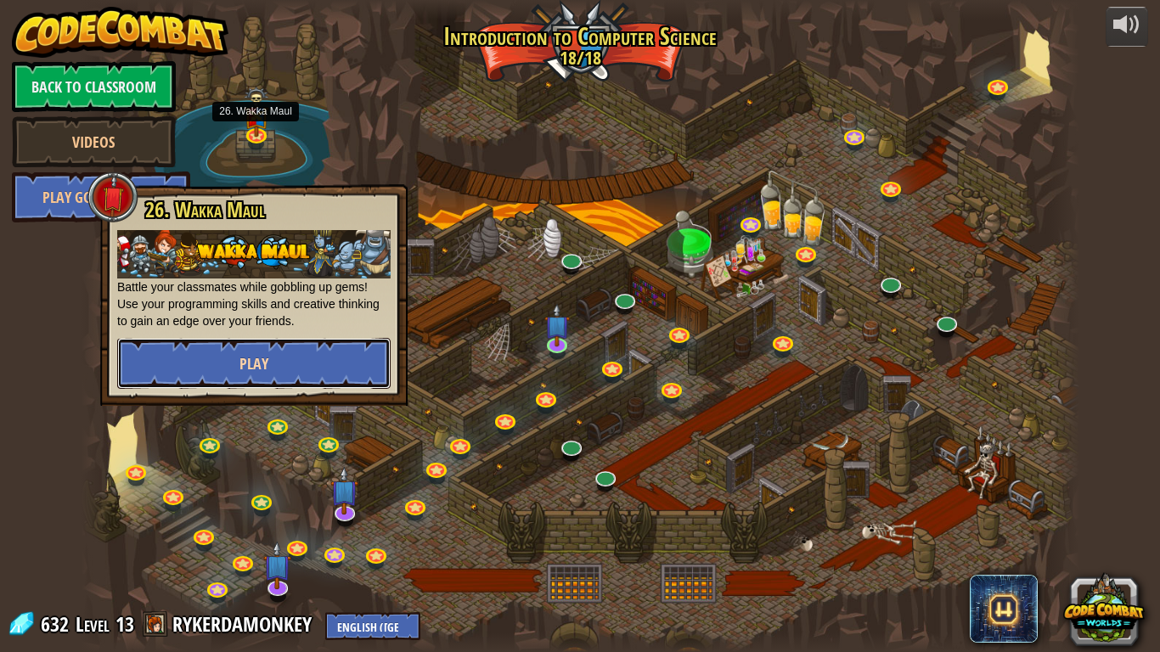
click at [318, 386] on button "Play" at bounding box center [253, 363] width 273 height 51
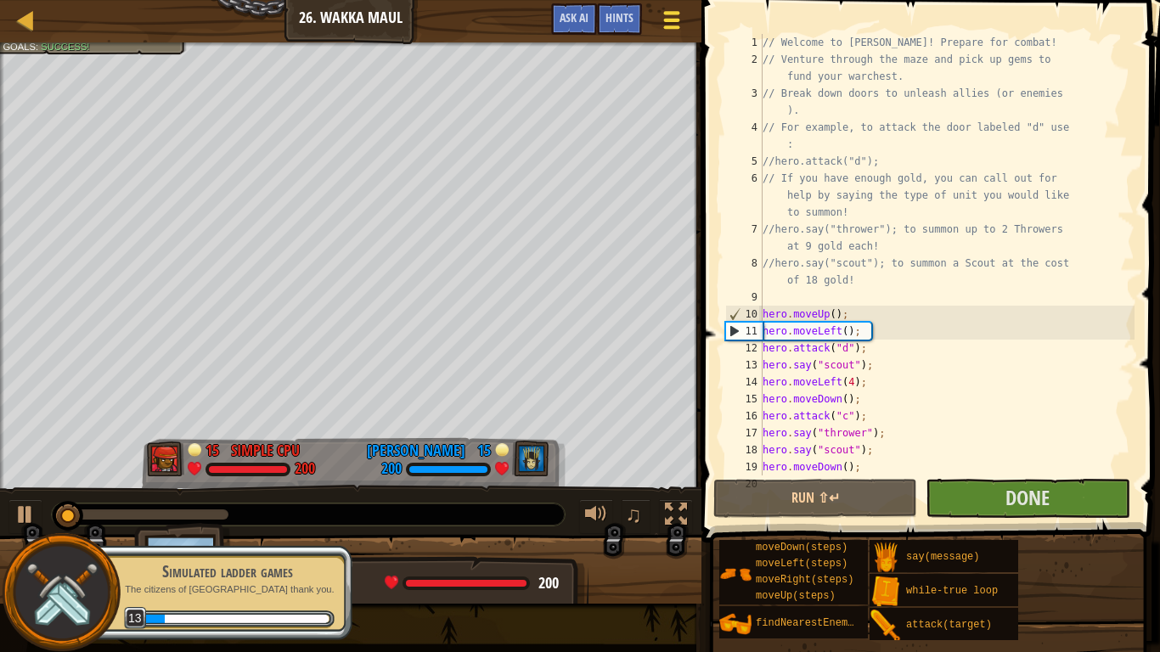
click at [655, 25] on button "Game Menu" at bounding box center [671, 24] width 45 height 42
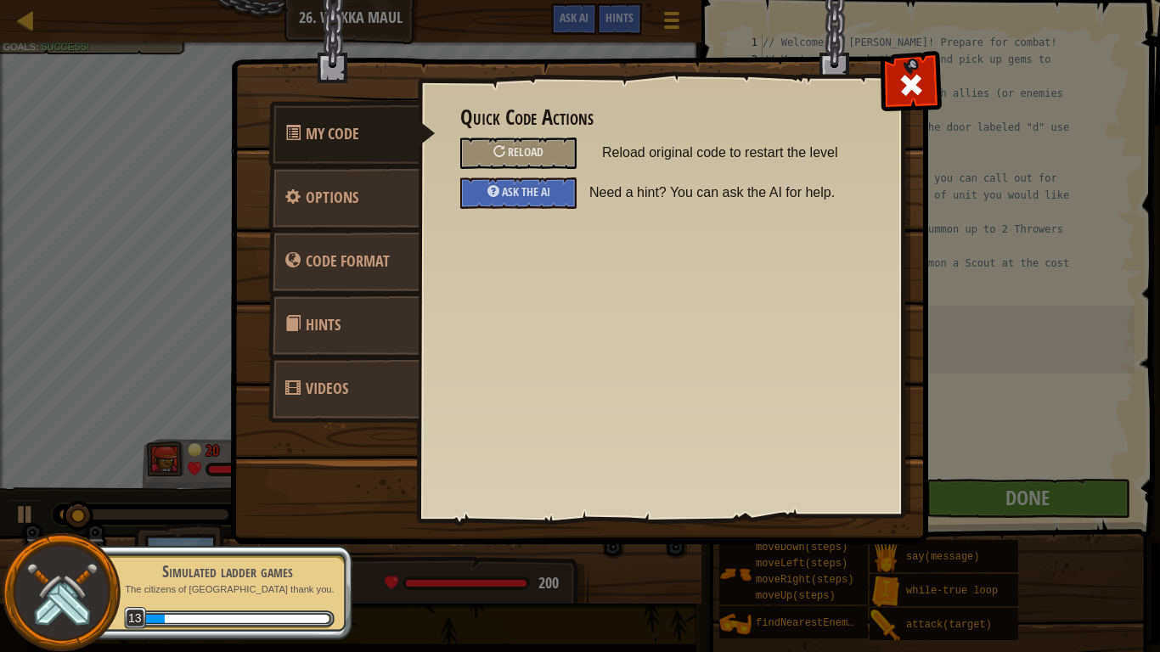
click at [879, 72] on div "Quick Code Actions Reload Reload original code to restart the level Ask the AI …" at bounding box center [660, 269] width 485 height 420
click at [941, 69] on div "My Code Options Code Format Hints Videos Quick Code Actions Reload Reload origi…" at bounding box center [580, 326] width 1160 height 652
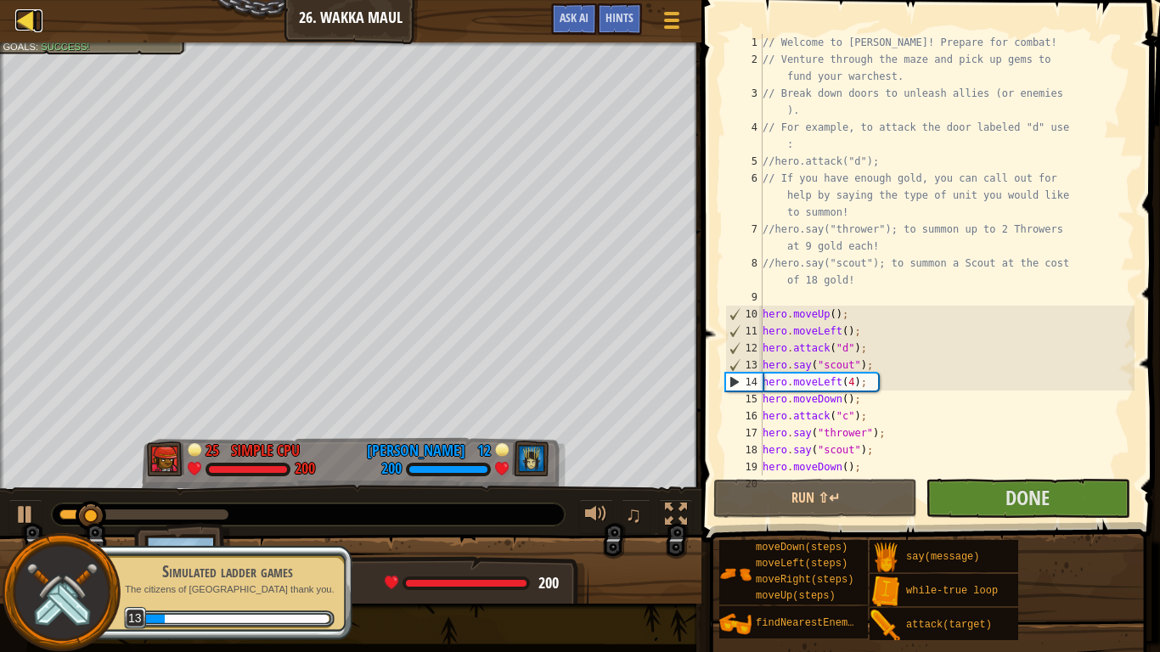
click at [24, 11] on div at bounding box center [25, 19] width 21 height 21
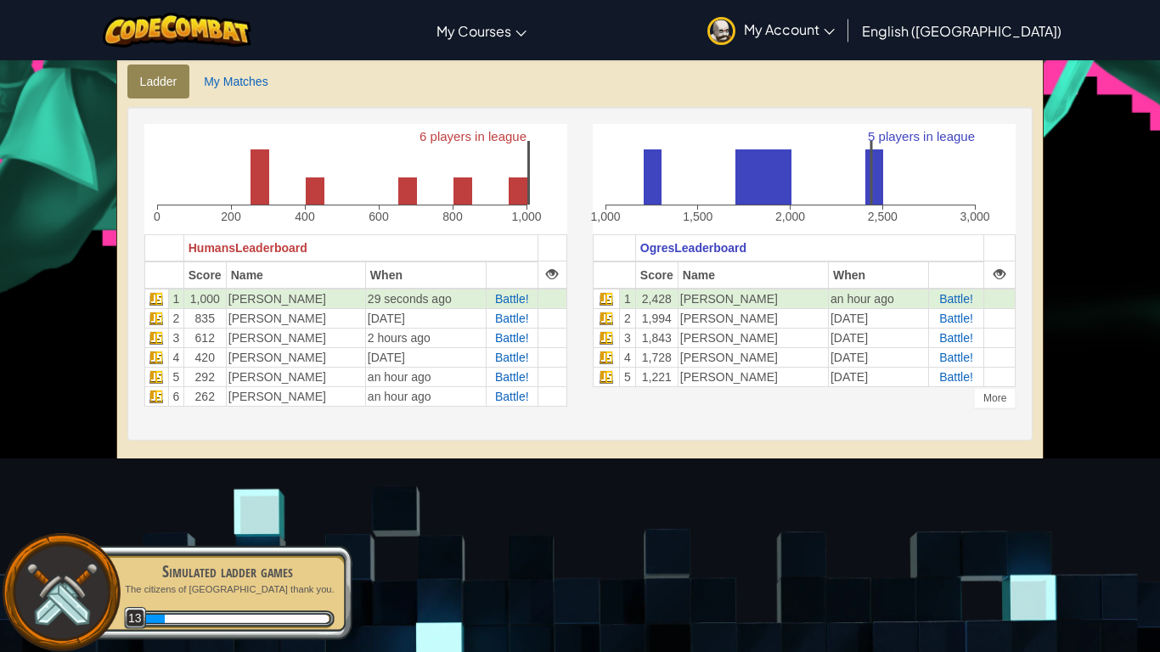
scroll to position [407, 0]
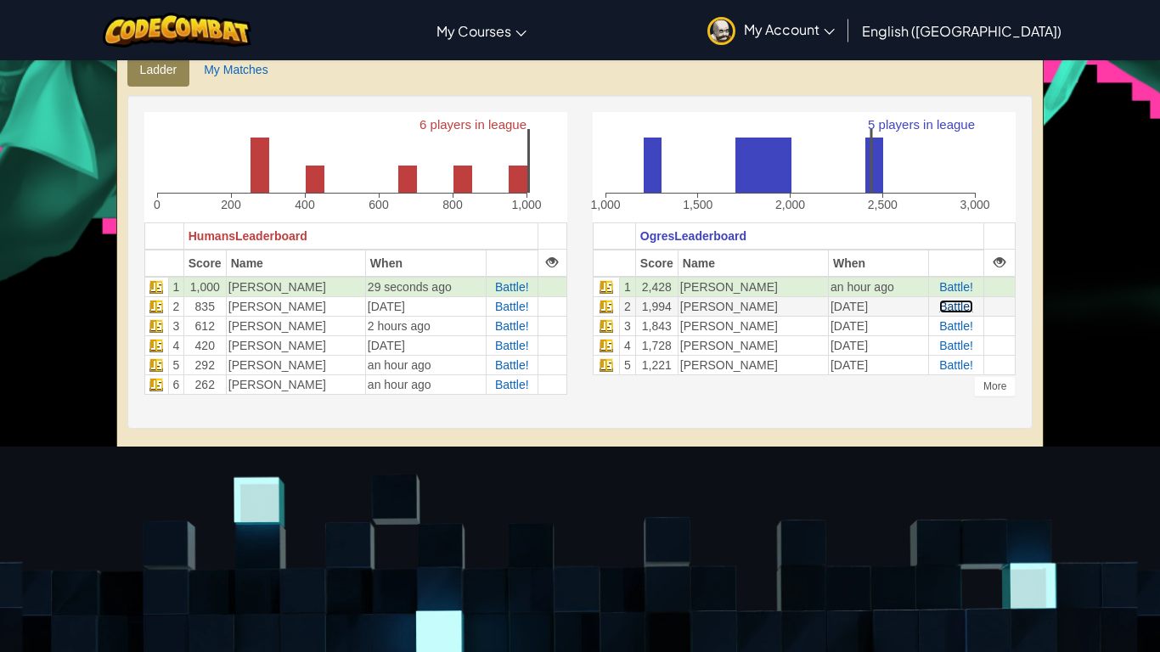
click at [963, 305] on span "Battle!" at bounding box center [956, 307] width 34 height 14
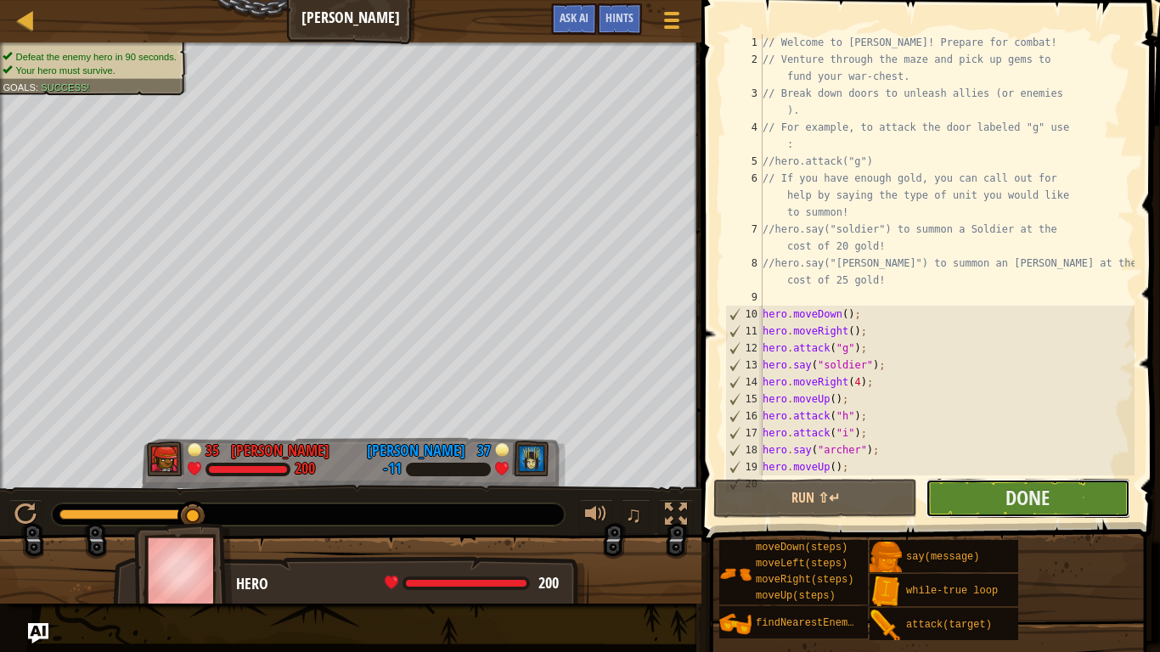
click at [1057, 485] on button "Done" at bounding box center [1027, 498] width 204 height 39
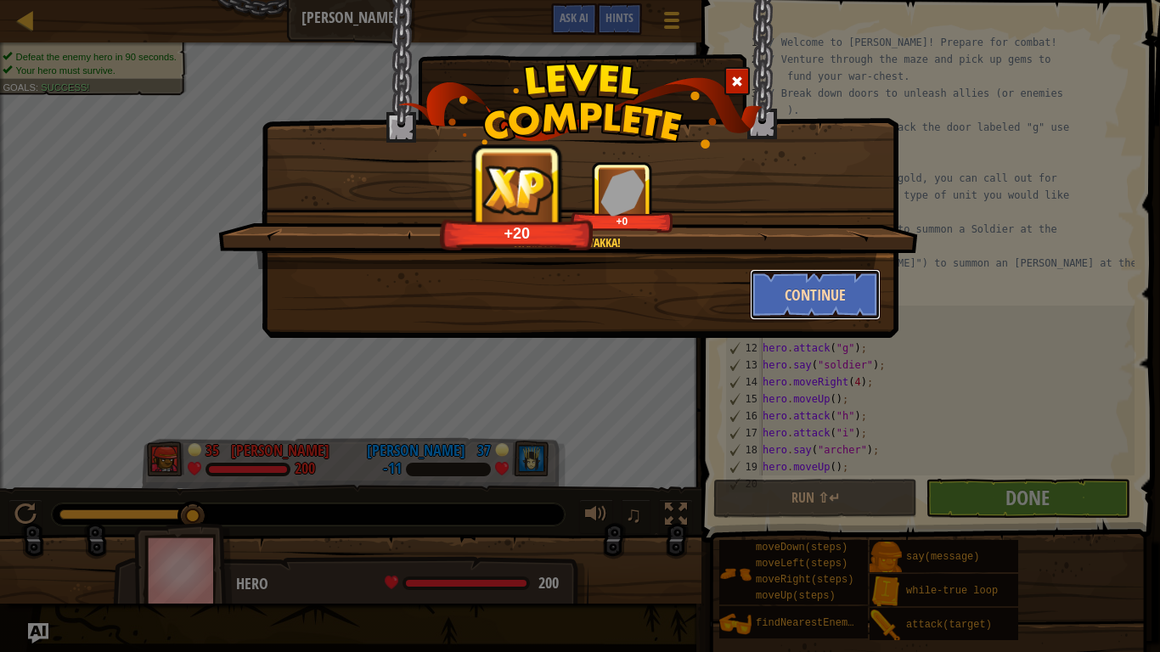
click at [793, 284] on button "Continue" at bounding box center [816, 294] width 132 height 51
